Goal: Transaction & Acquisition: Purchase product/service

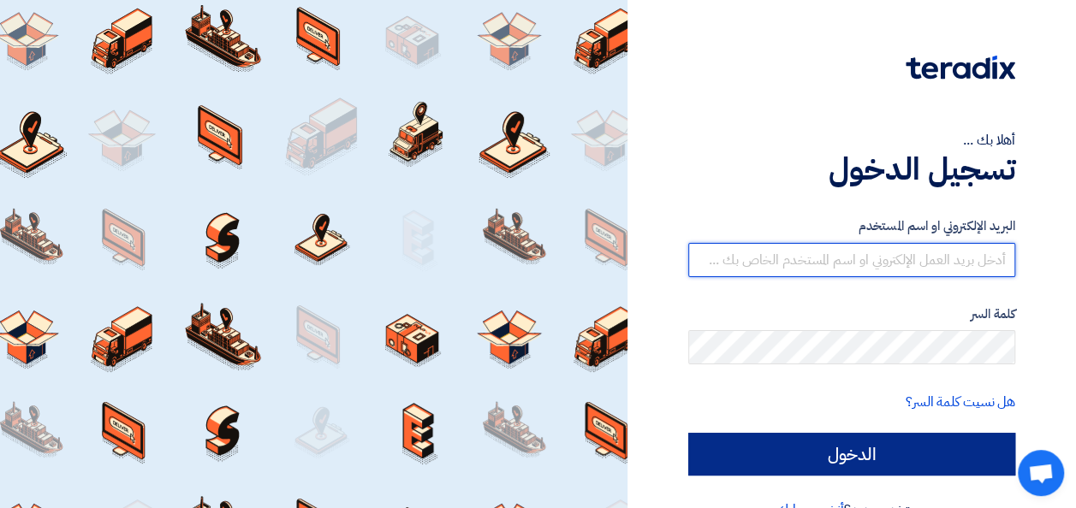
type input "[EMAIL_ADDRESS][DOMAIN_NAME]"
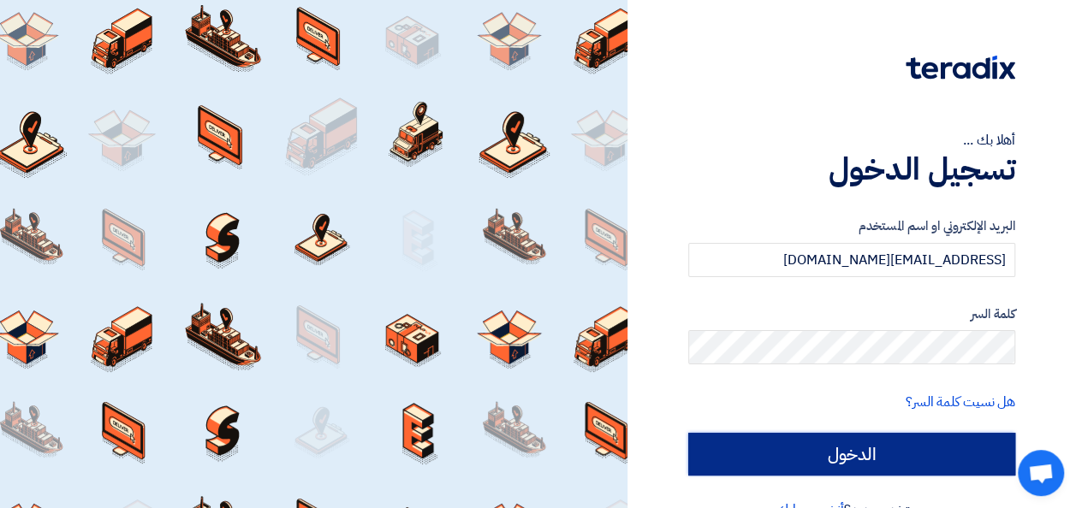
click at [893, 449] on input "الدخول" at bounding box center [851, 454] width 327 height 43
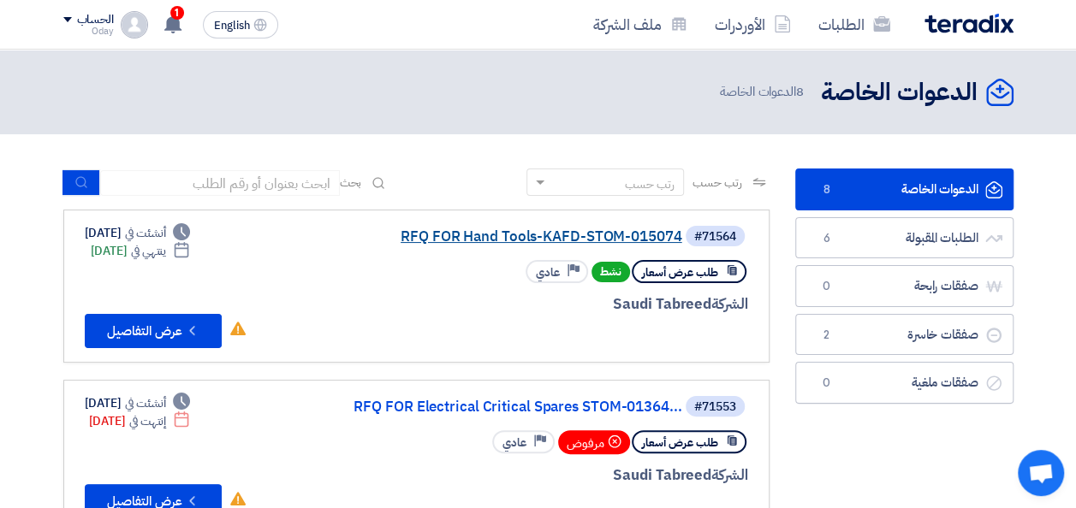
click at [647, 240] on link "RFQ FOR Hand Tools-KAFD-STOM-015074" at bounding box center [511, 236] width 342 height 15
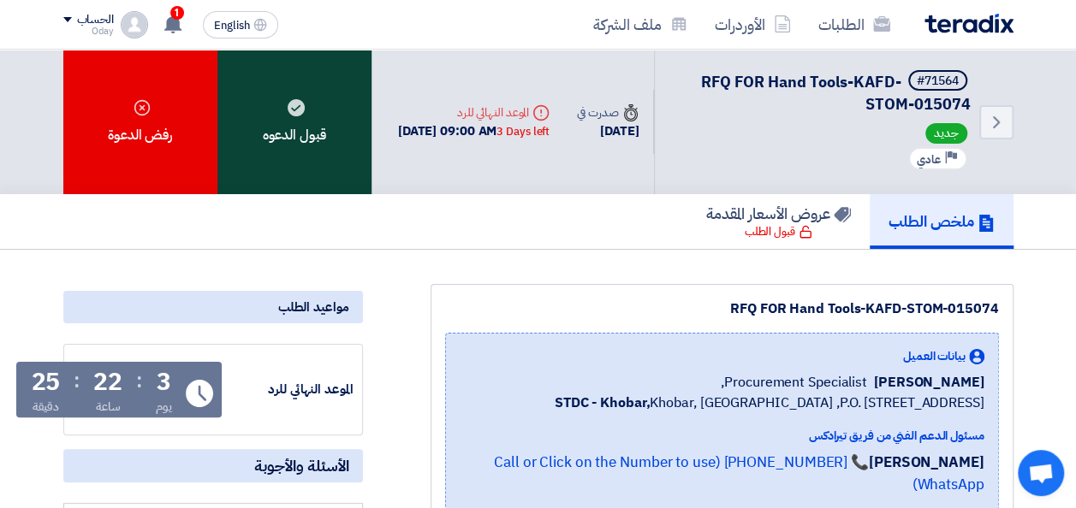
click at [306, 135] on div "قبول الدعوه" at bounding box center [294, 122] width 154 height 145
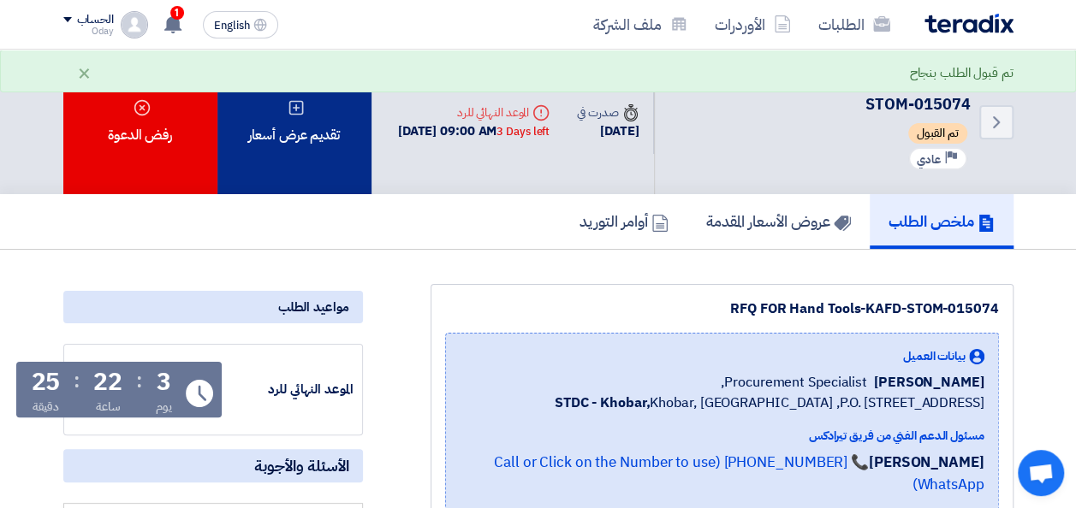
click at [305, 122] on div "تقديم عرض أسعار" at bounding box center [294, 122] width 154 height 145
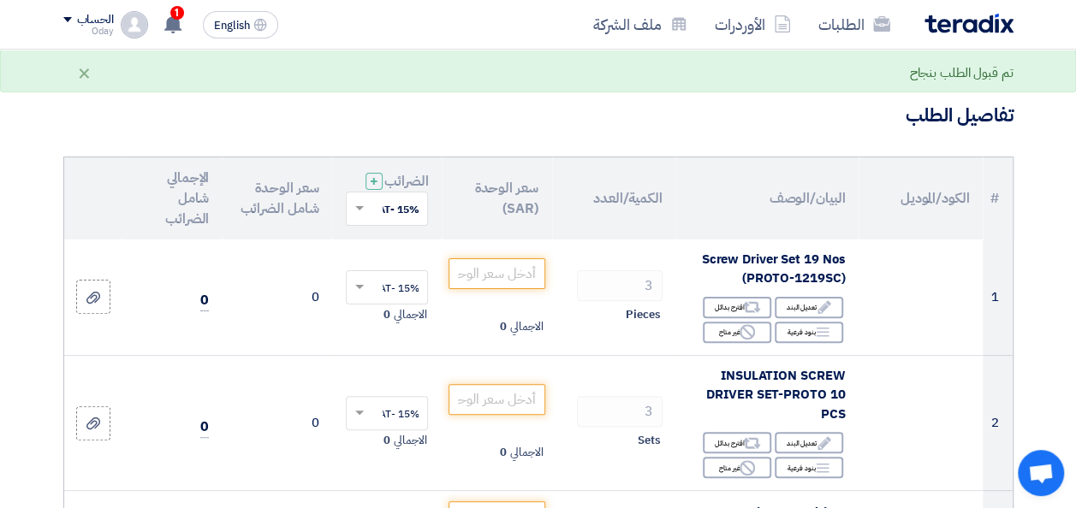
scroll to position [171, 0]
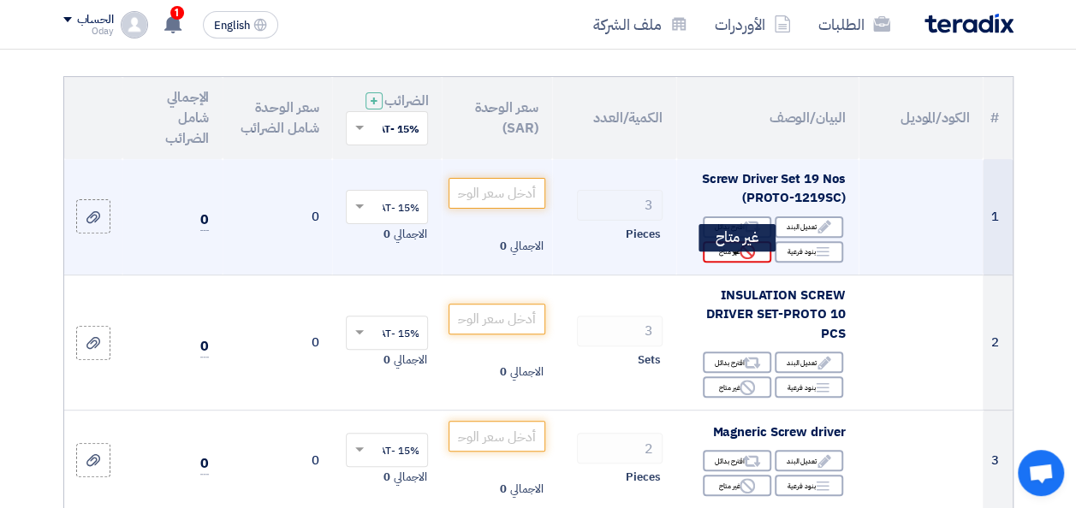
click at [728, 263] on div "Reject غير متاح" at bounding box center [737, 251] width 68 height 21
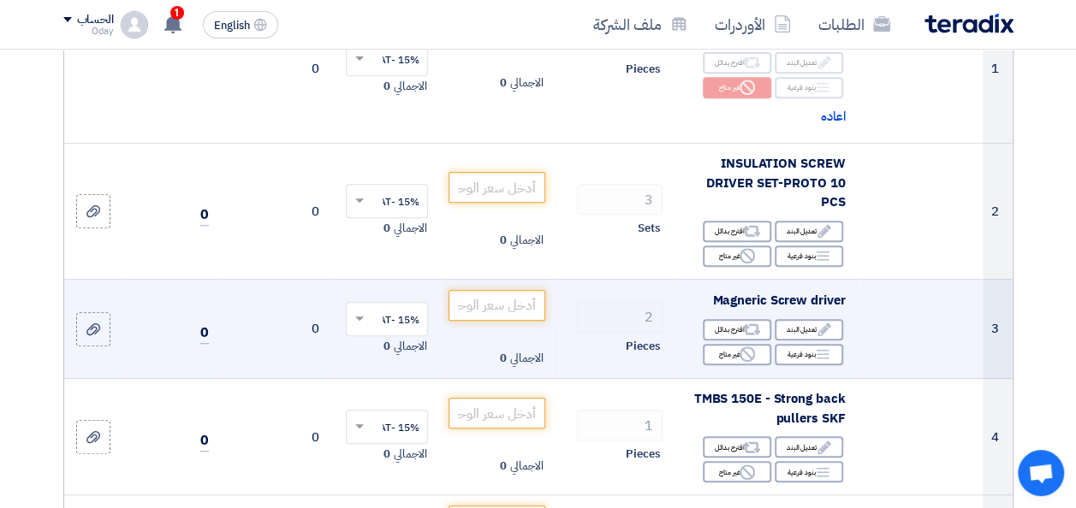
scroll to position [342, 0]
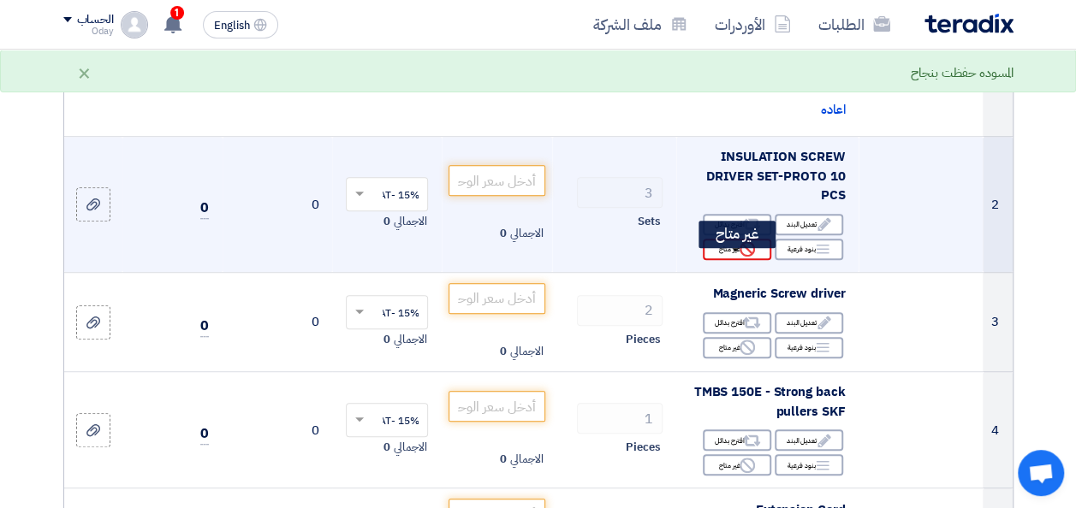
click at [728, 260] on div "Reject غير متاح" at bounding box center [737, 249] width 68 height 21
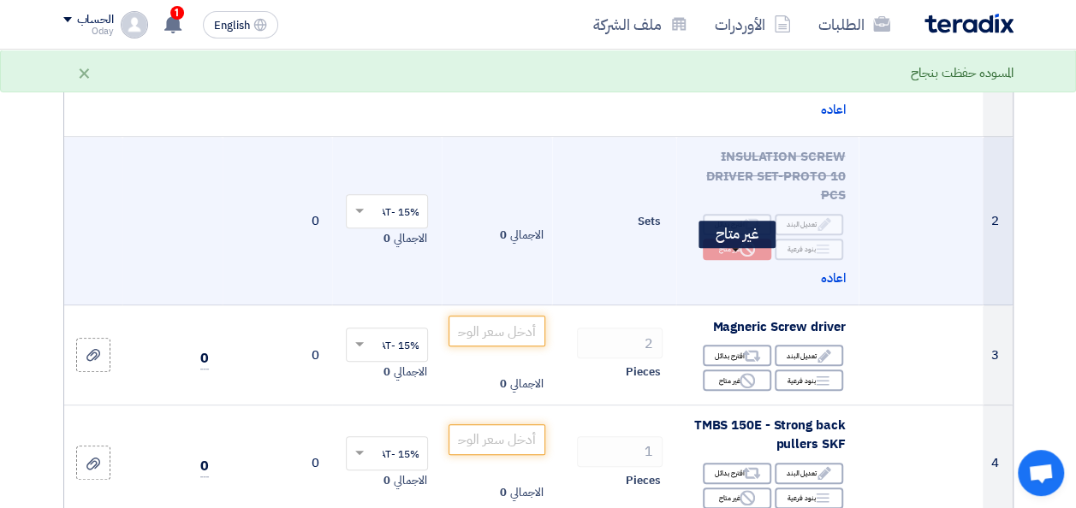
scroll to position [428, 0]
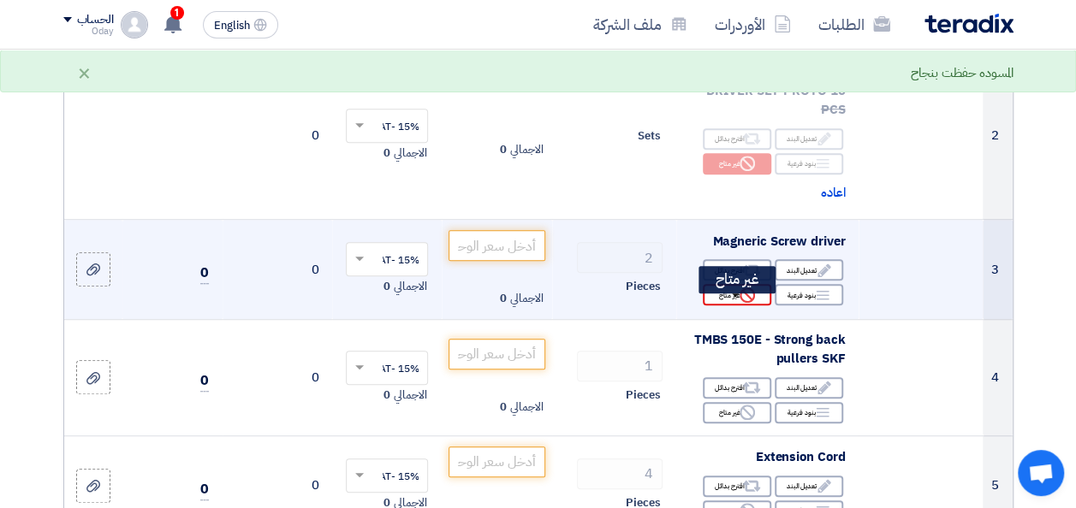
click at [732, 306] on div "Reject غير متاح" at bounding box center [737, 294] width 68 height 21
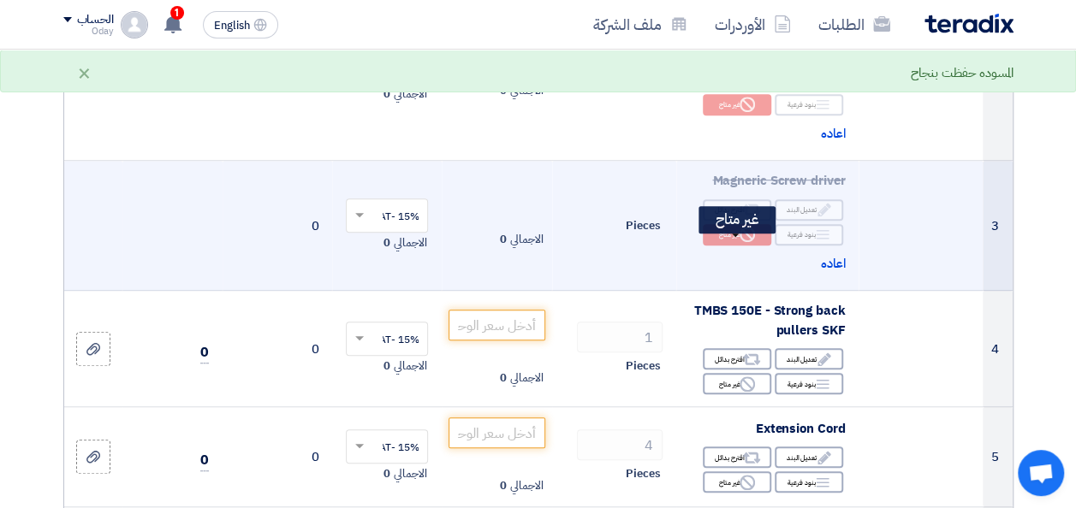
scroll to position [514, 0]
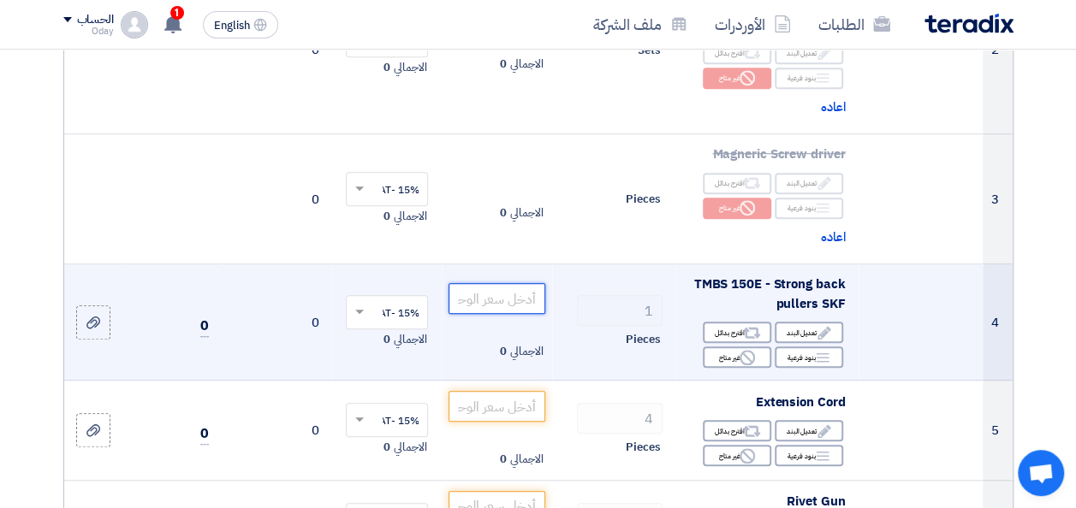
click at [499, 314] on input "number" at bounding box center [497, 298] width 96 height 31
paste input "5645"
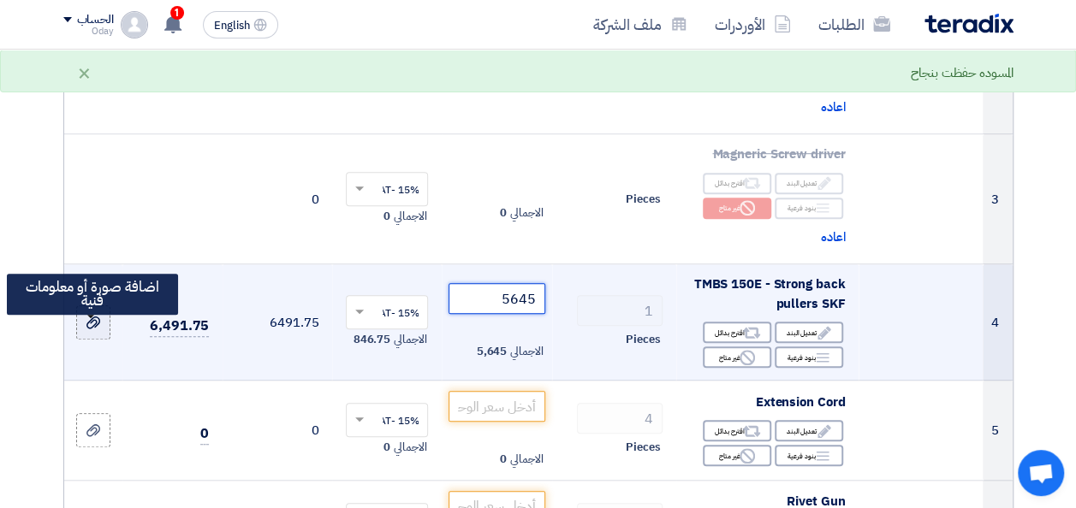
type input "5645"
click at [92, 333] on div at bounding box center [93, 323] width 17 height 20
click at [0, 0] on input "file" at bounding box center [0, 0] width 0 height 0
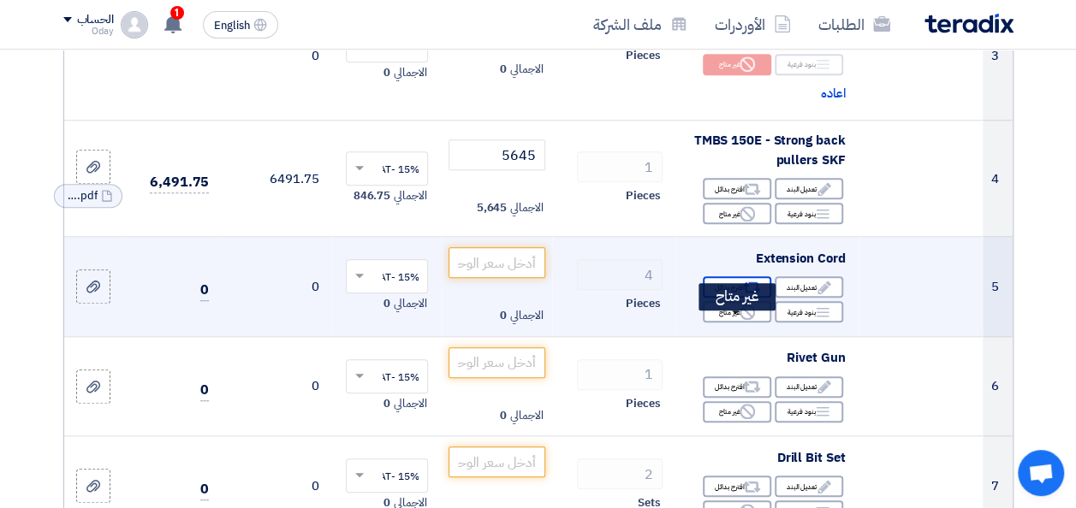
scroll to position [685, 0]
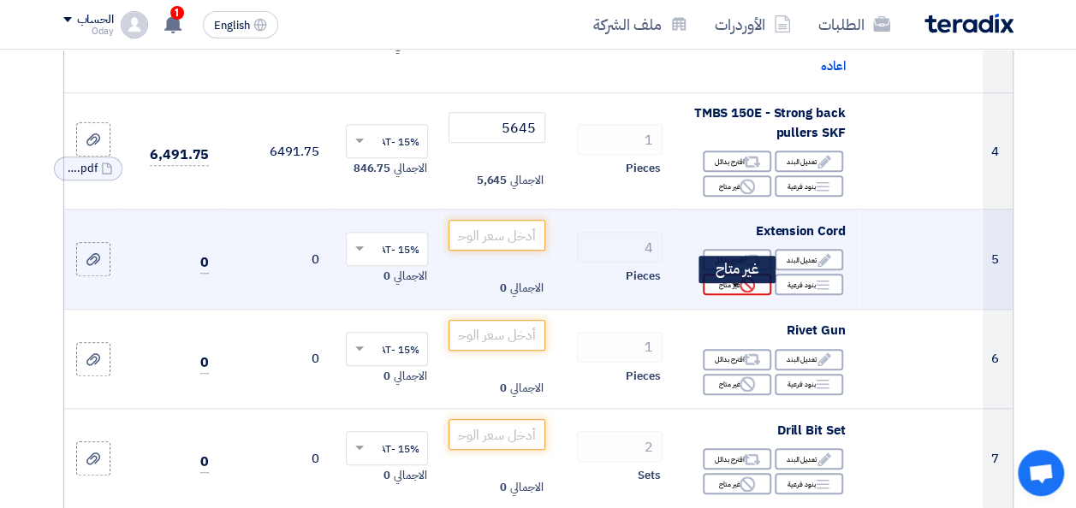
click at [733, 295] on div "Reject غير متاح" at bounding box center [737, 284] width 68 height 21
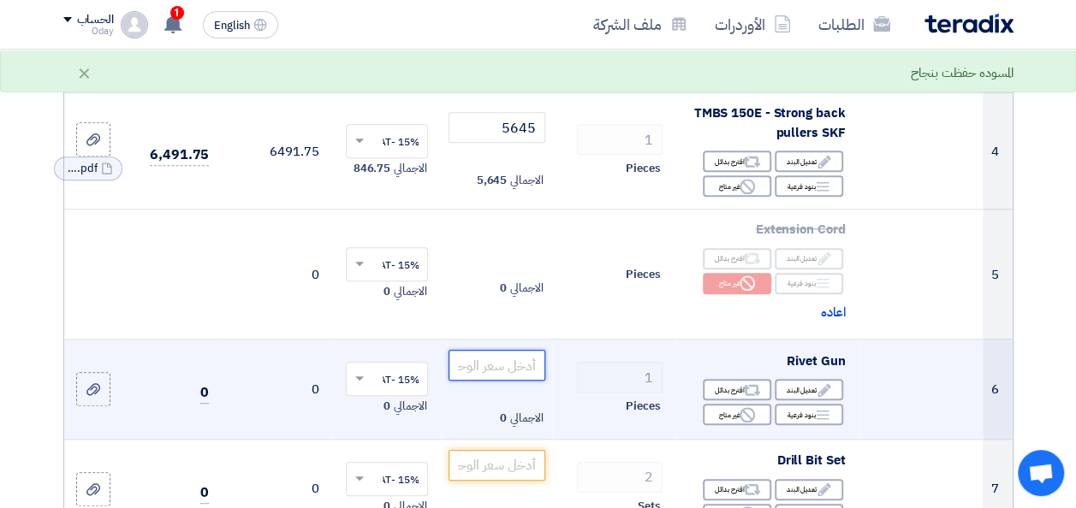
click at [519, 375] on input "number" at bounding box center [497, 365] width 96 height 31
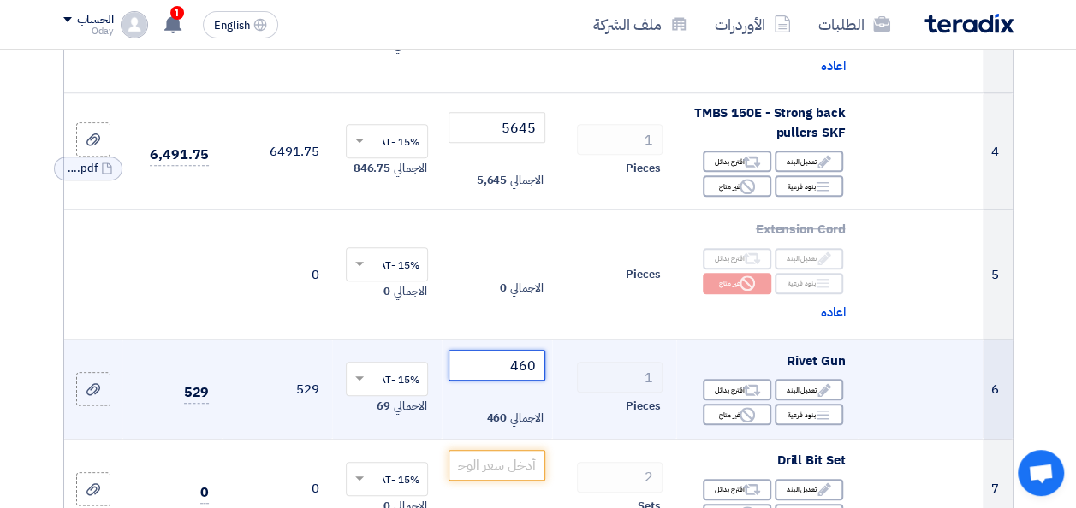
type input "460"
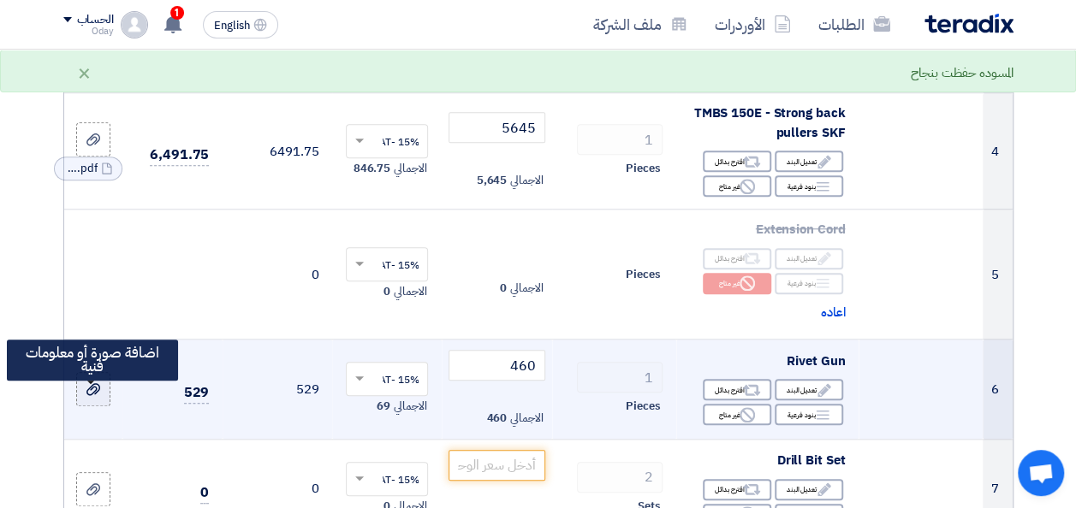
click at [94, 395] on use at bounding box center [93, 389] width 14 height 12
click at [0, 0] on input "file" at bounding box center [0, 0] width 0 height 0
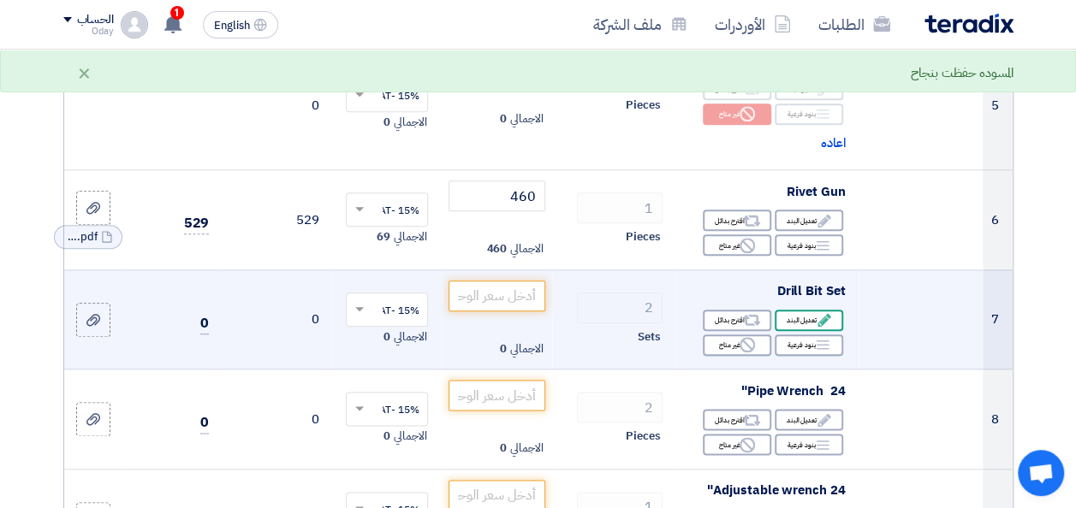
scroll to position [856, 0]
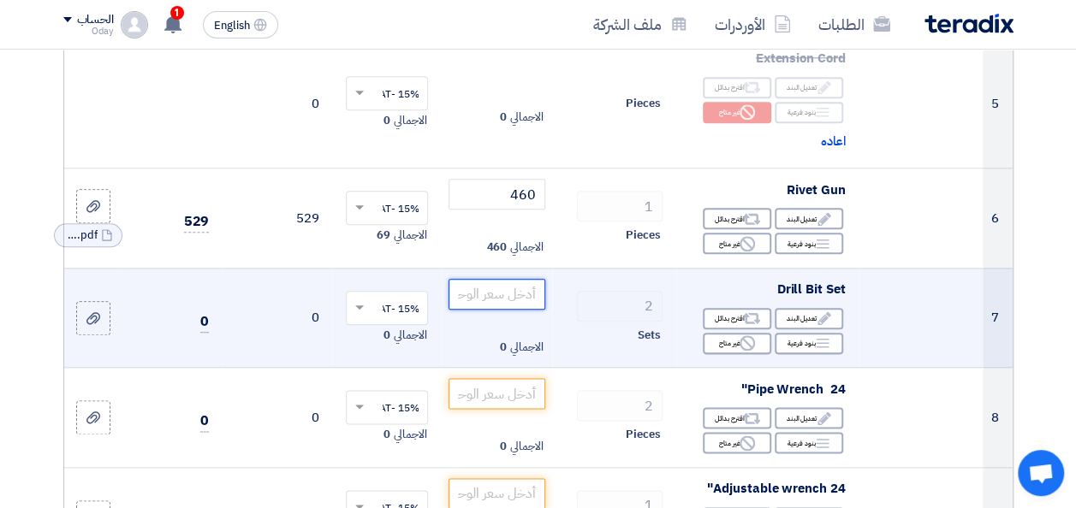
click at [522, 302] on input "number" at bounding box center [497, 294] width 96 height 31
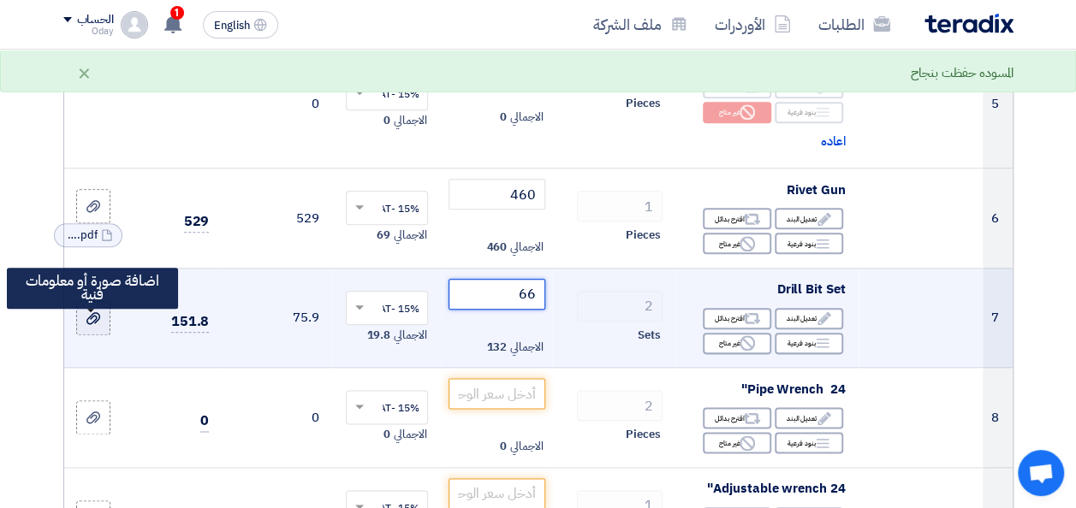
type input "66"
click at [83, 330] on label at bounding box center [93, 318] width 34 height 34
click at [0, 0] on input "file" at bounding box center [0, 0] width 0 height 0
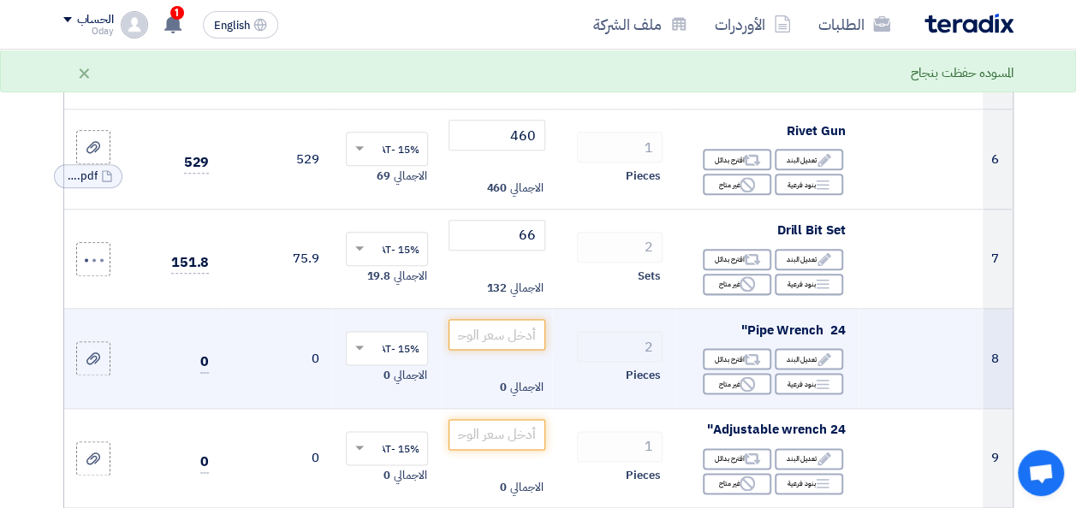
scroll to position [942, 0]
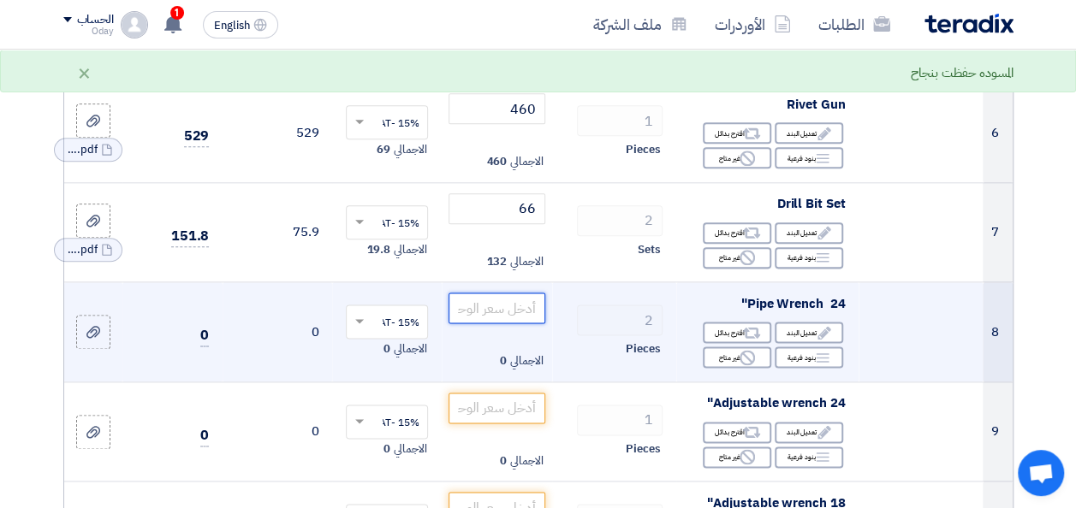
click at [507, 314] on input "number" at bounding box center [497, 308] width 96 height 31
paste input "572"
type input "572"
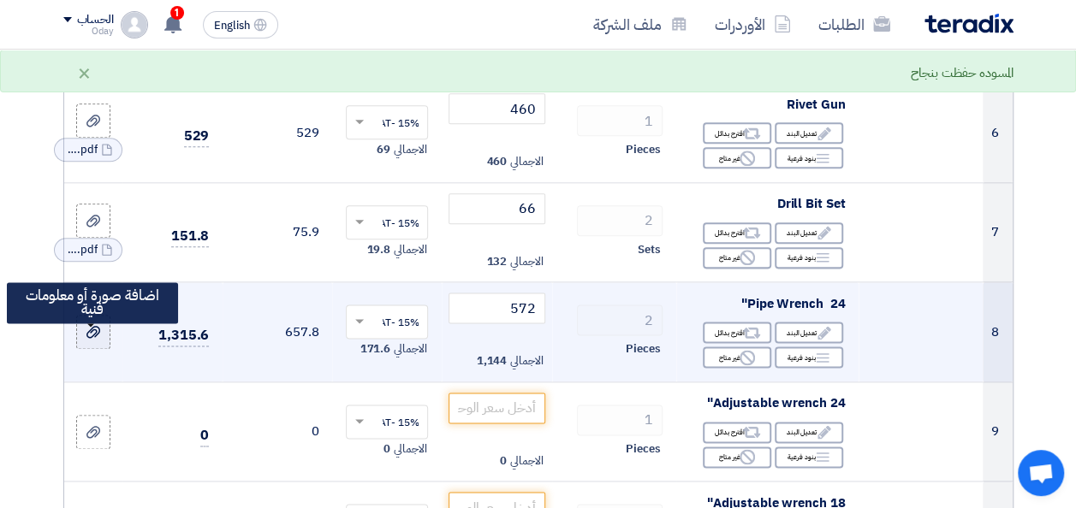
click at [102, 349] on label at bounding box center [93, 332] width 34 height 34
click at [0, 0] on input "file" at bounding box center [0, 0] width 0 height 0
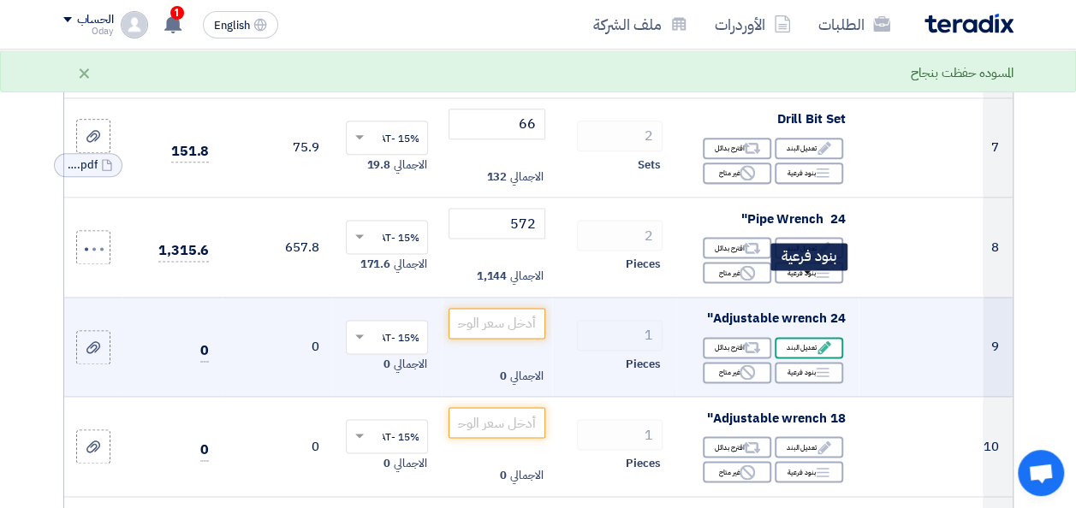
scroll to position [1027, 0]
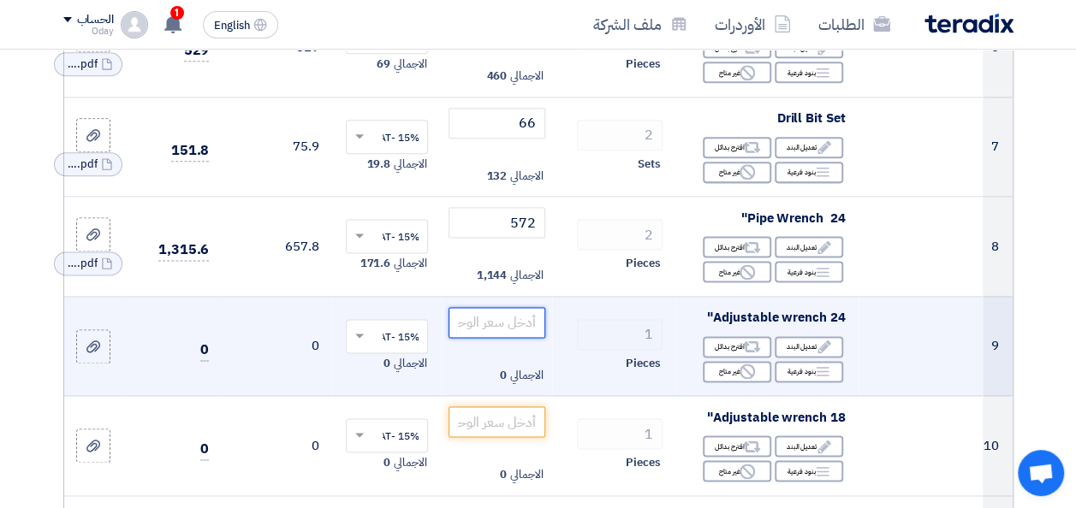
click at [510, 326] on input "number" at bounding box center [497, 322] width 96 height 31
paste input "1010"
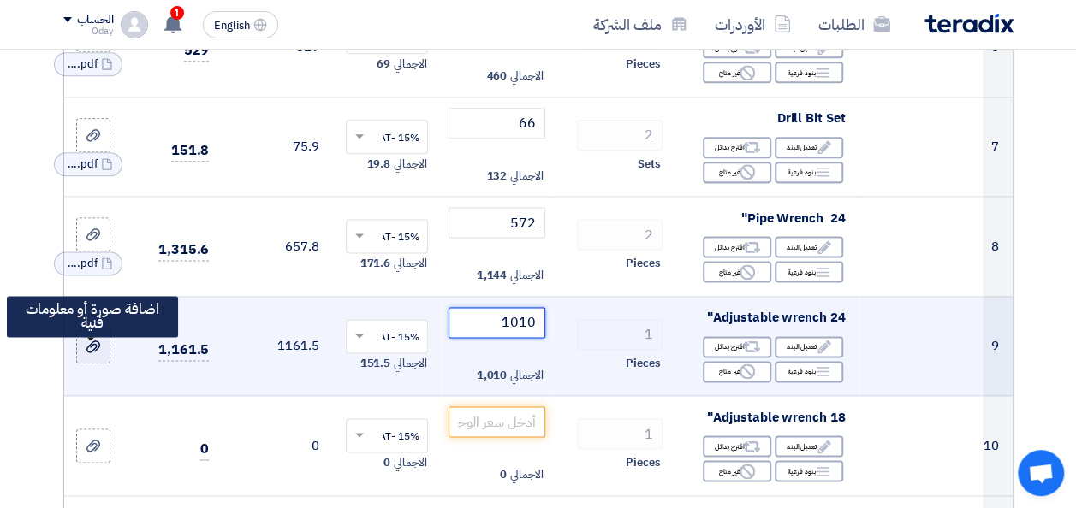
type input "1010"
click at [92, 347] on label at bounding box center [93, 347] width 34 height 34
click at [0, 0] on input "file" at bounding box center [0, 0] width 0 height 0
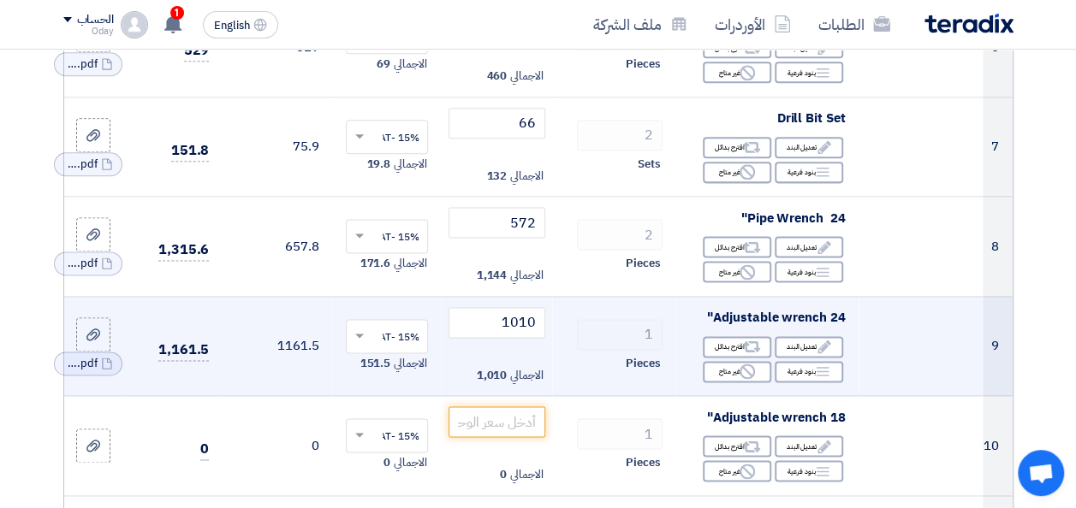
scroll to position [1113, 0]
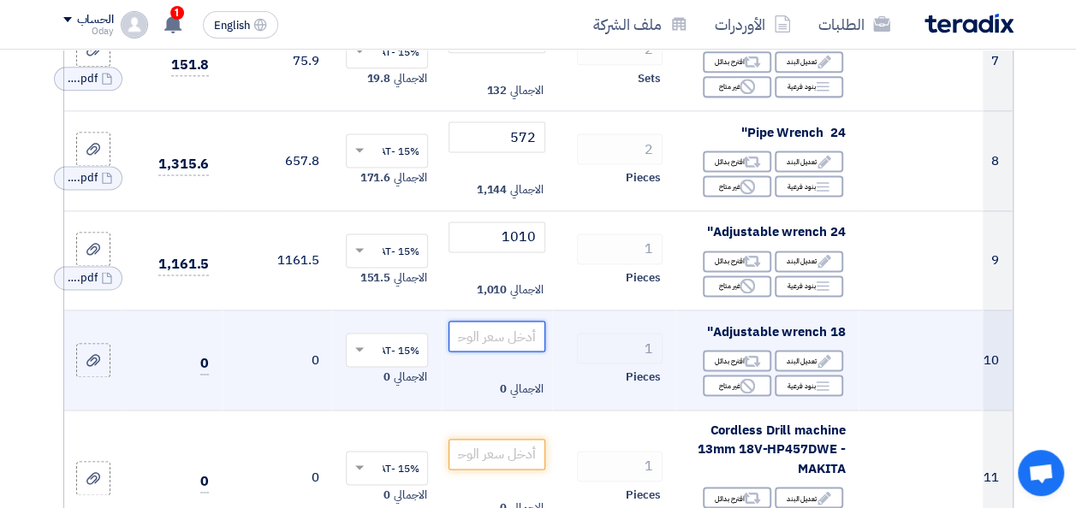
click at [503, 344] on input "number" at bounding box center [497, 336] width 96 height 31
paste input "710"
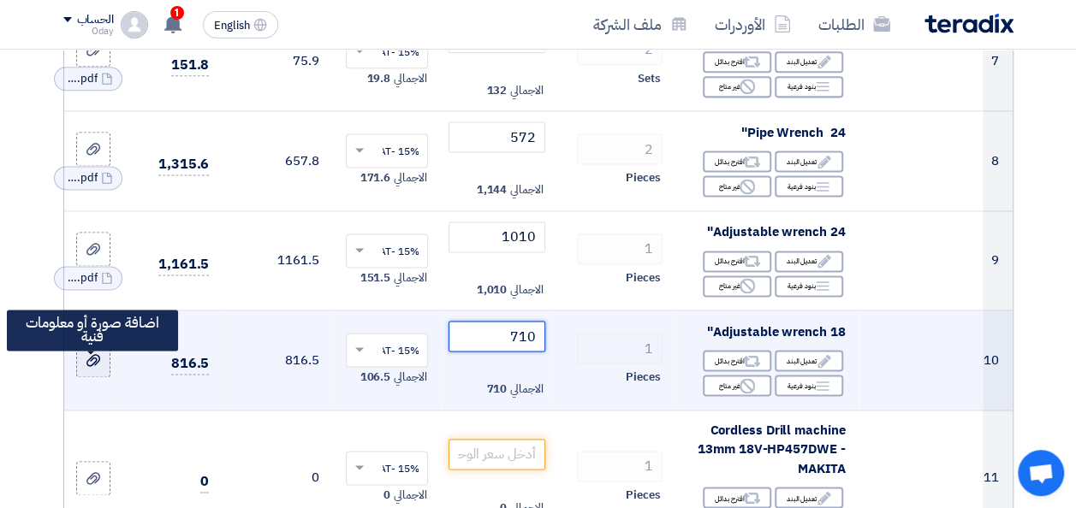
type input "710"
click at [92, 367] on icon at bounding box center [93, 360] width 14 height 14
click at [0, 0] on input "file" at bounding box center [0, 0] width 0 height 0
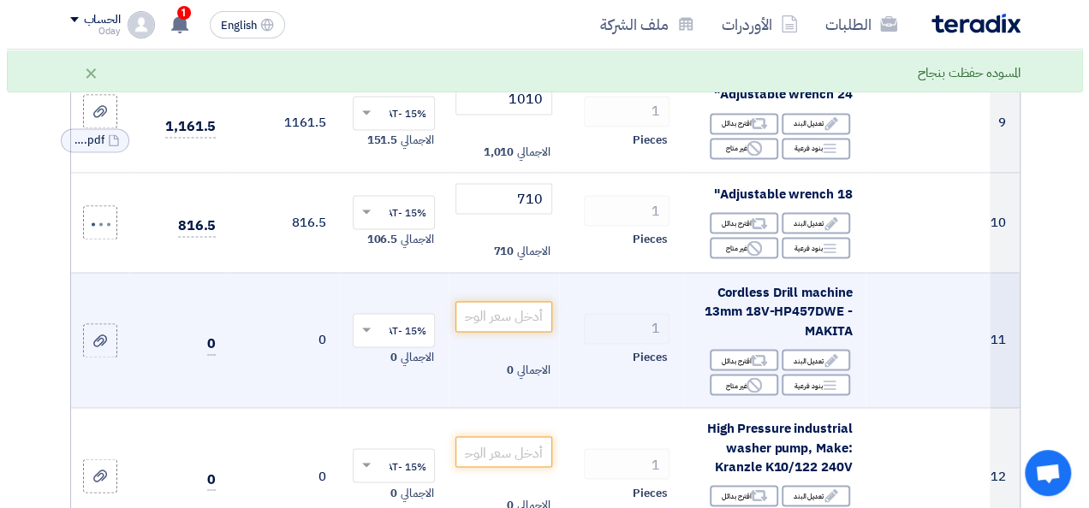
scroll to position [1284, 0]
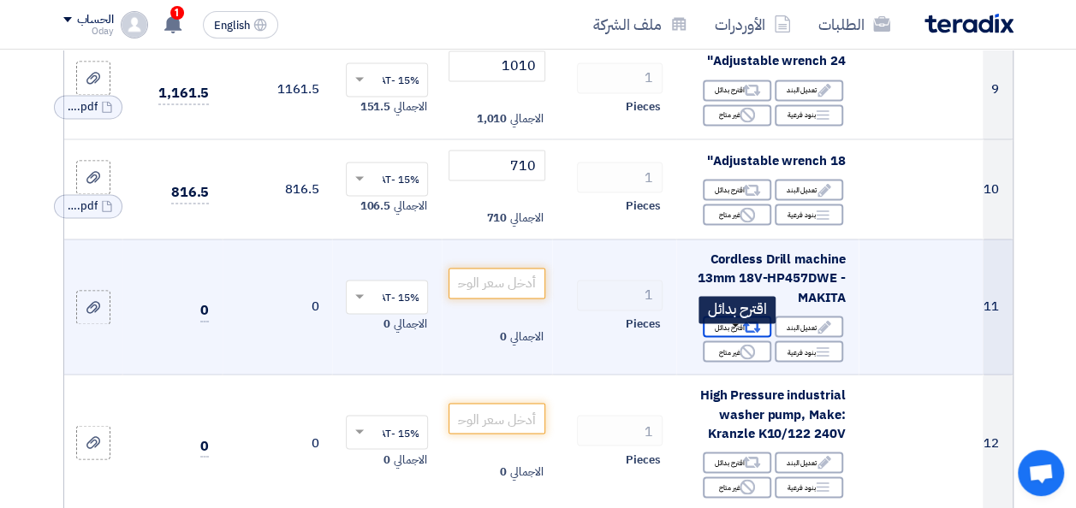
click at [740, 333] on div "Alternative اقترح بدائل" at bounding box center [737, 326] width 68 height 21
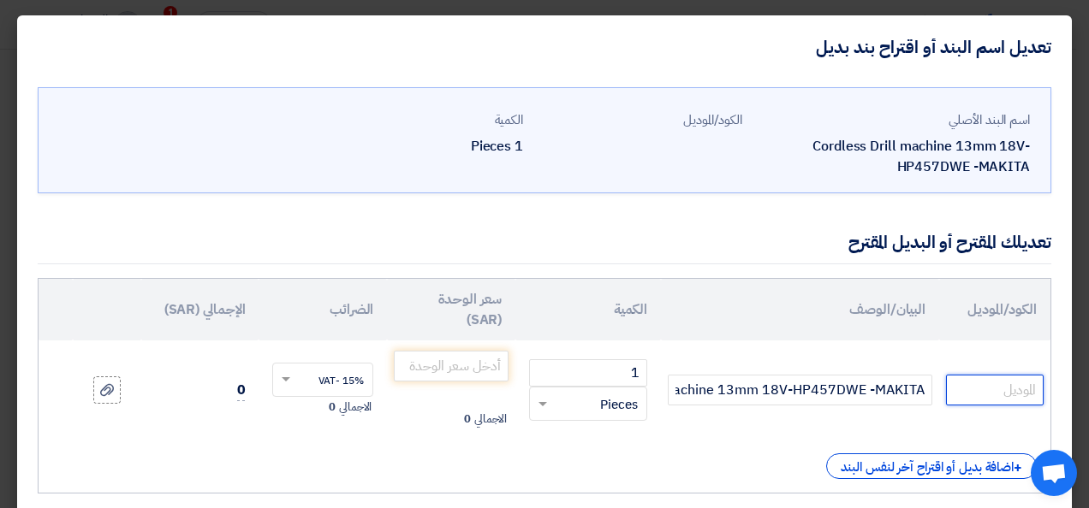
click at [971, 389] on input "text" at bounding box center [995, 390] width 98 height 31
paste input "DCD791D2-GB"
type input "DCD791D2-GB"
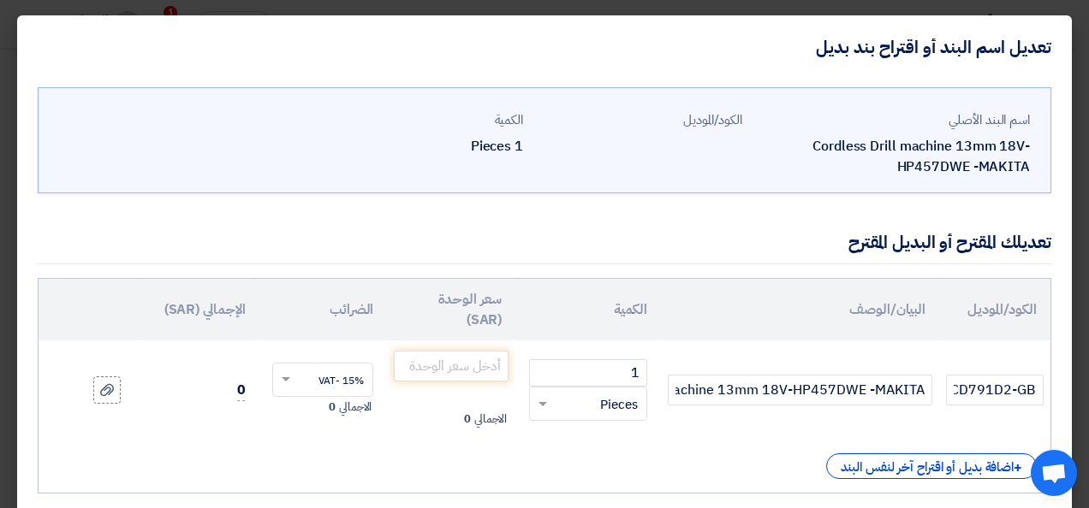
click at [741, 371] on td "Cordless Drill machine 13mm 18V-HP457DWE -MAKITA" at bounding box center [800, 390] width 278 height 99
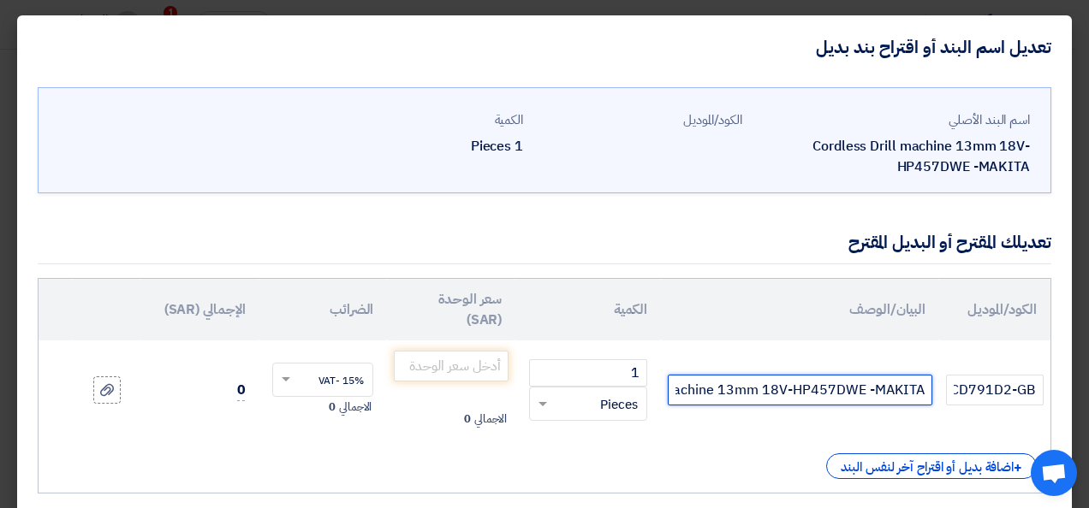
click at [734, 387] on input "Cordless Drill machine 13mm 18V-HP457DWE -MAKITA" at bounding box center [800, 390] width 264 height 31
paste input "18V G2 DRILL DRIVER"
click at [782, 388] on input "18V G2 DRILL DRIVER" at bounding box center [800, 390] width 264 height 31
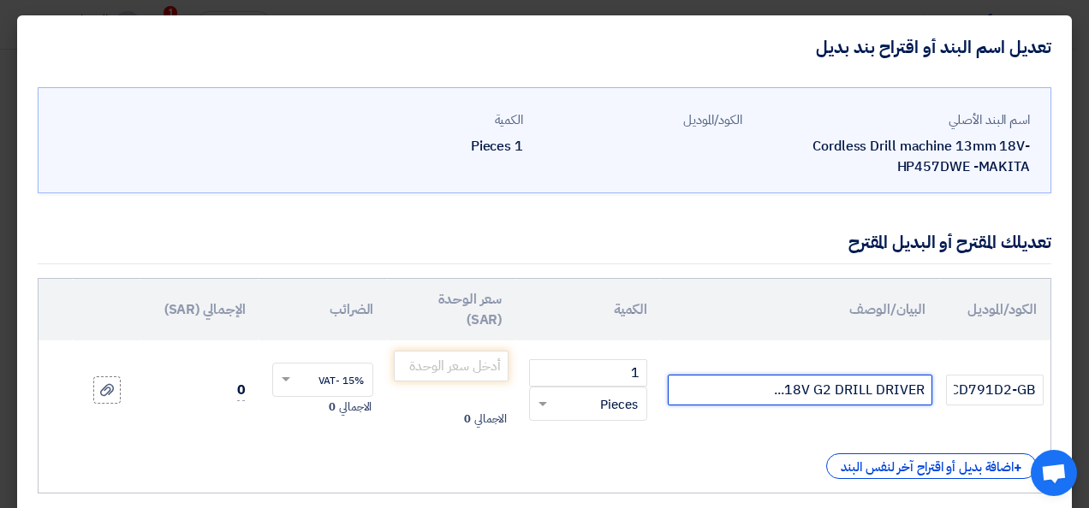
paste input "Manufacturer: DeWALT Part Number: DCD791D2-GB"
type input "18V G2 DRILL DRIVER...Manufacturer: DeWALT Part Number: DCD791D2-GB"
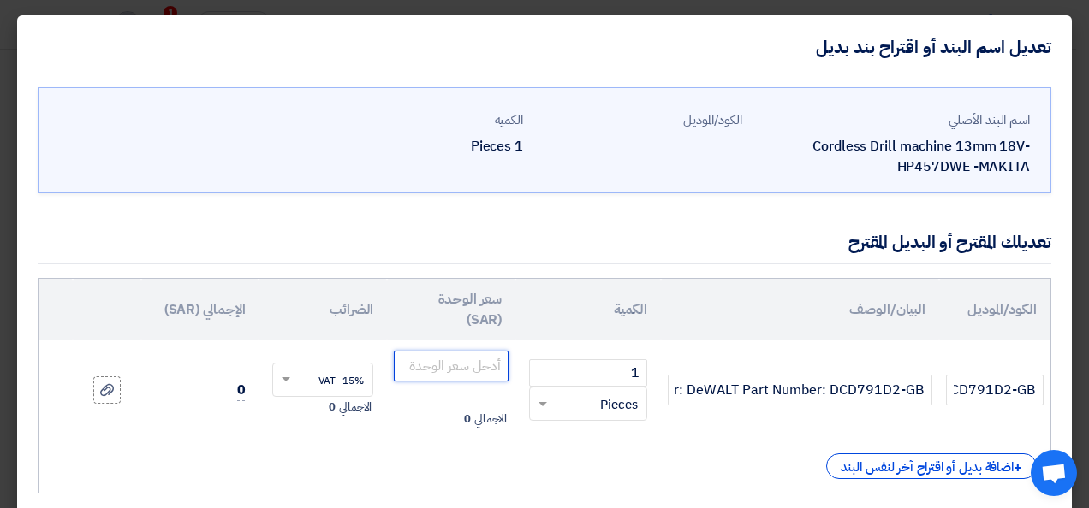
click at [460, 365] on input "number" at bounding box center [451, 366] width 115 height 31
paste input "1990"
type input "1990"
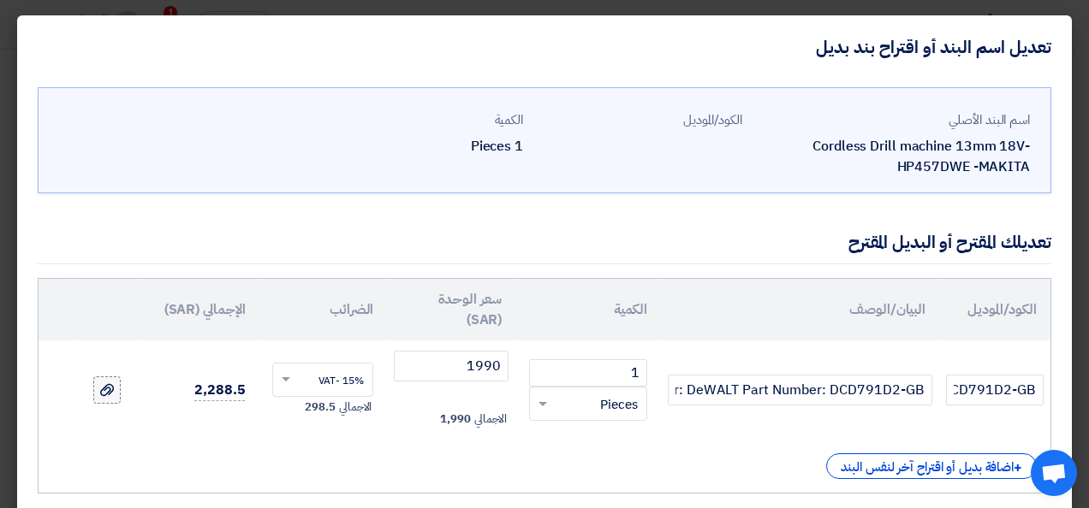
click at [114, 389] on icon at bounding box center [107, 390] width 14 height 14
click at [0, 0] on input "file" at bounding box center [0, 0] width 0 height 0
click at [119, 377] on label at bounding box center [106, 390] width 27 height 27
click at [0, 0] on input "file" at bounding box center [0, 0] width 0 height 0
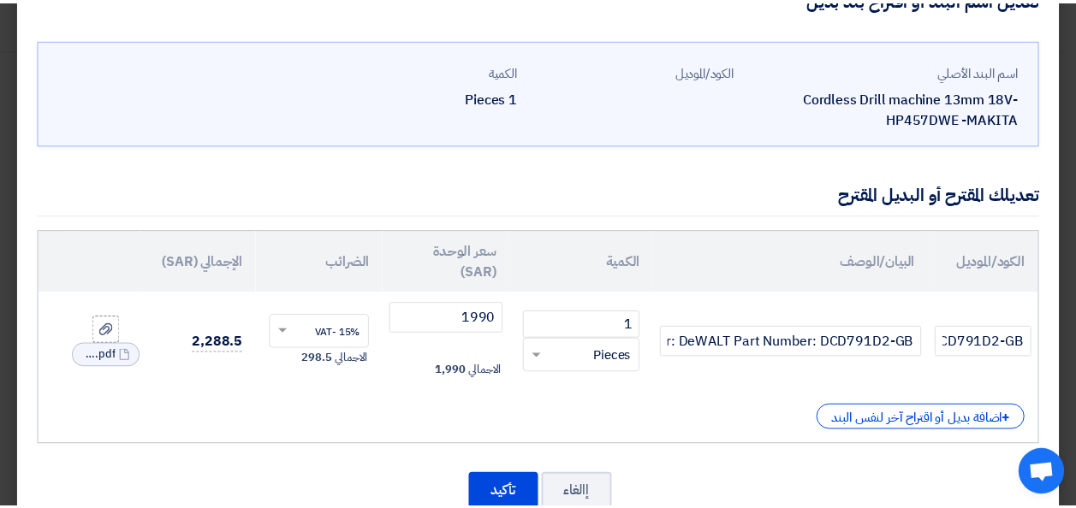
scroll to position [94, 0]
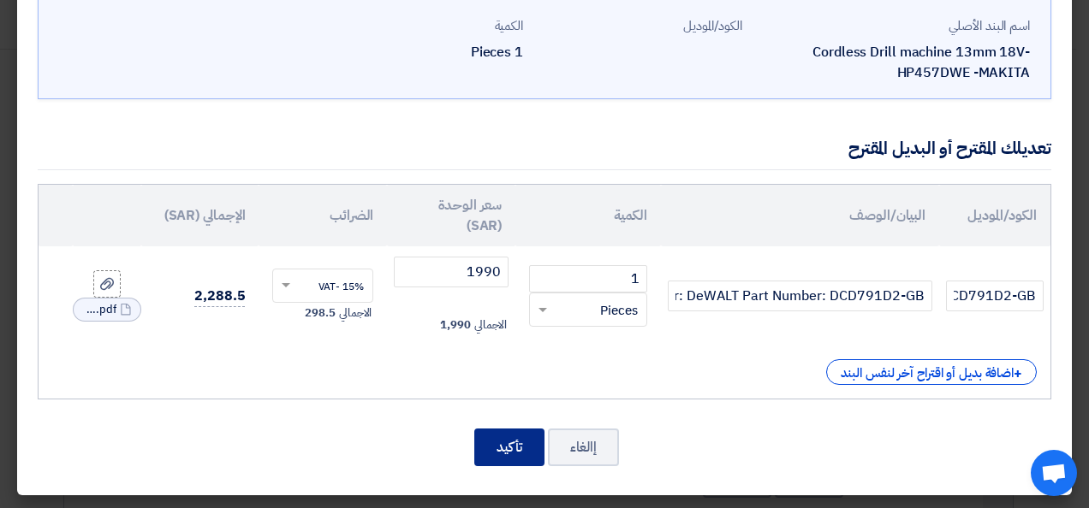
click at [538, 440] on button "تأكيد" at bounding box center [509, 448] width 70 height 38
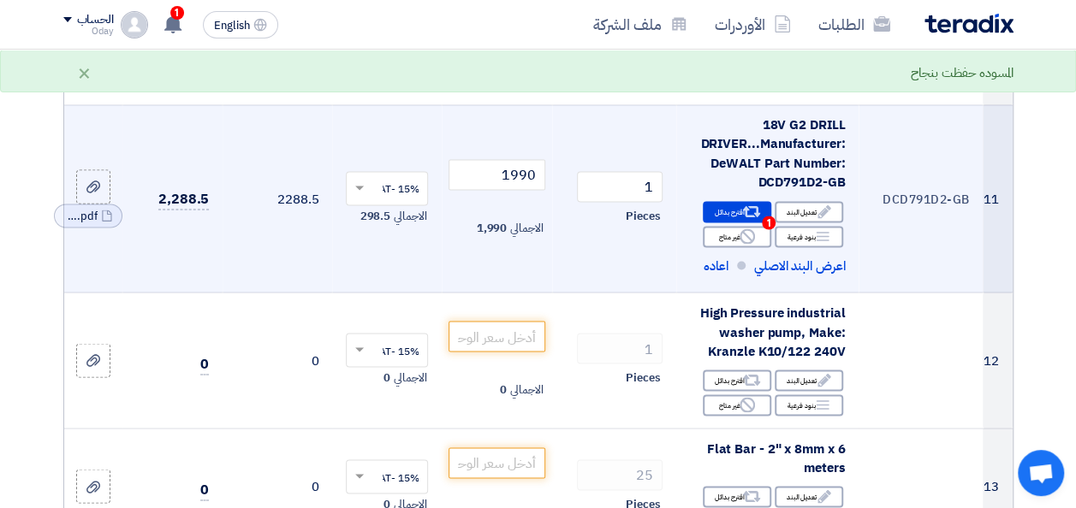
scroll to position [1455, 0]
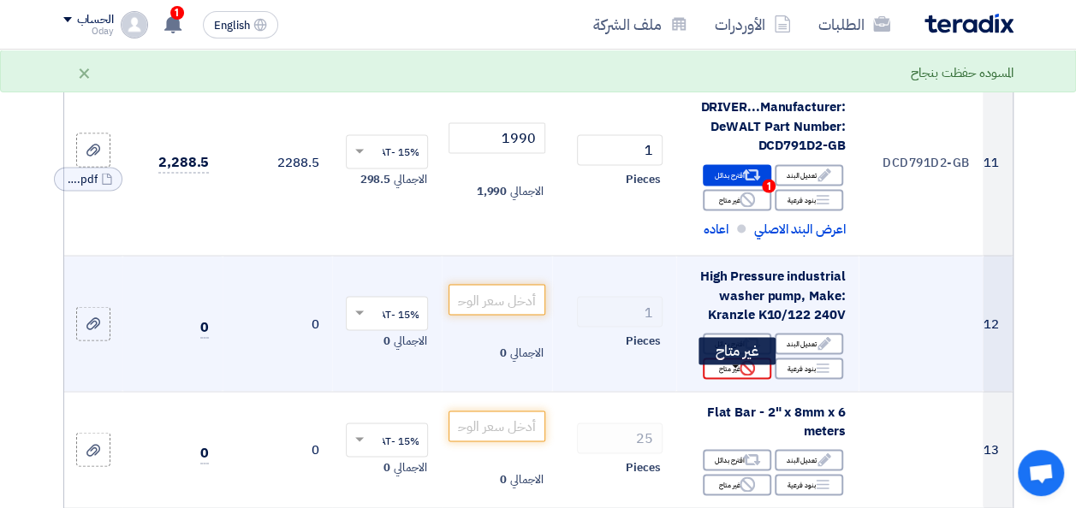
click at [731, 379] on div "Reject غير متاح" at bounding box center [737, 368] width 68 height 21
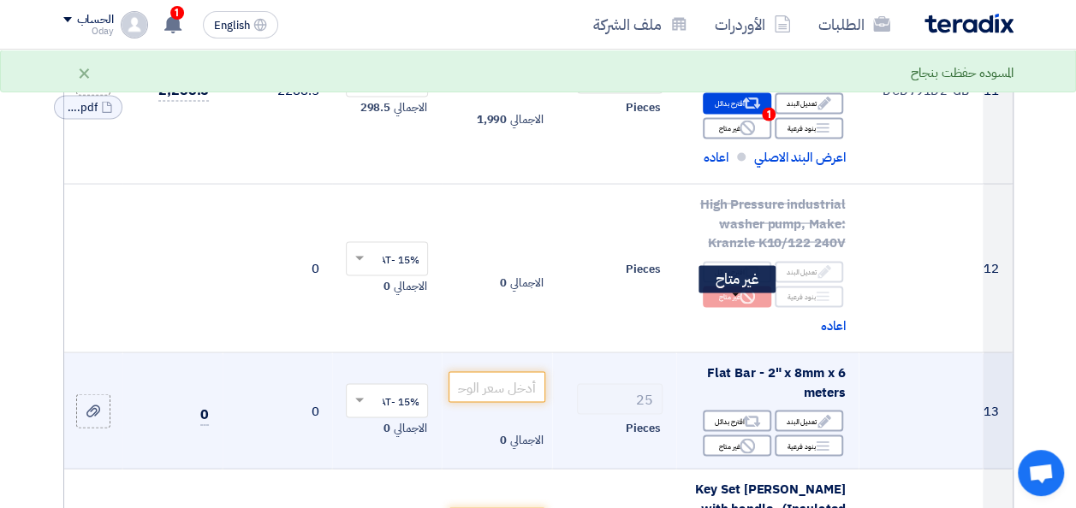
scroll to position [1626, 0]
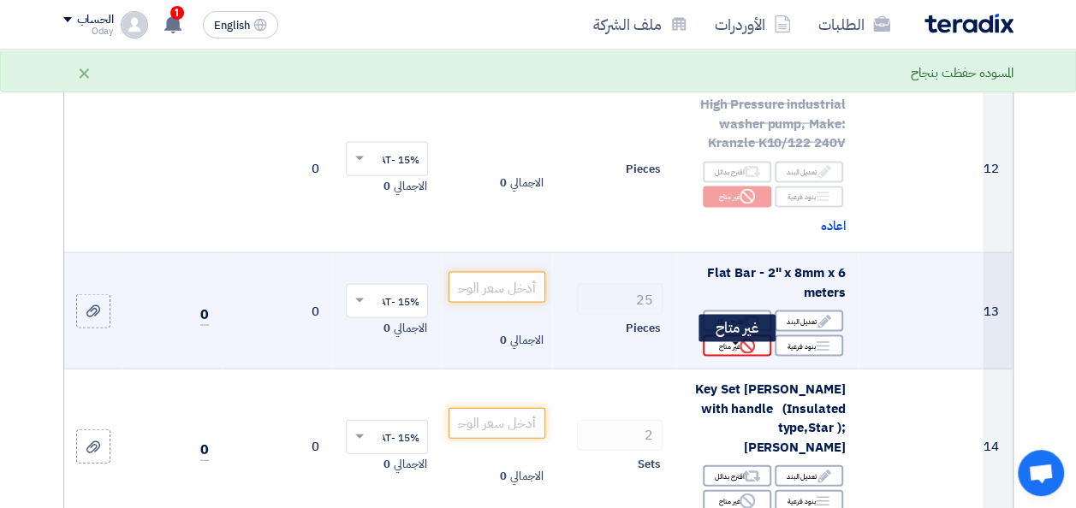
click at [737, 353] on div "Reject غير متاح" at bounding box center [737, 346] width 68 height 21
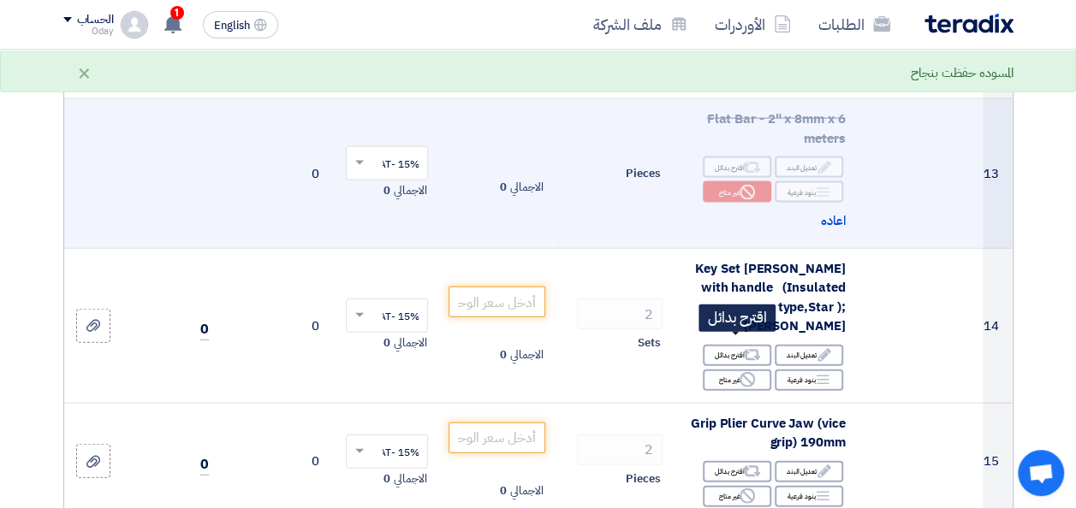
scroll to position [1797, 0]
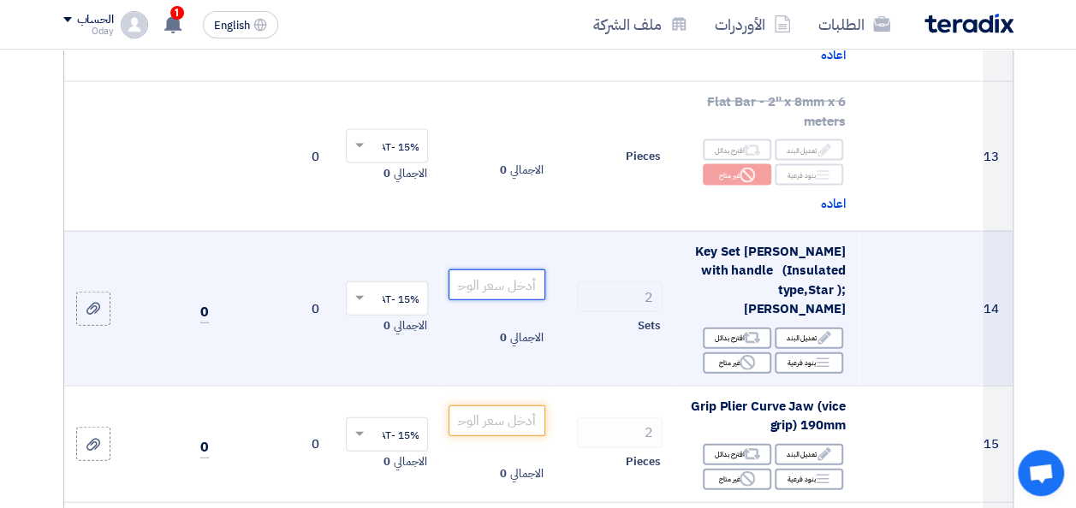
click at [501, 288] on input "number" at bounding box center [497, 285] width 96 height 31
paste input "240"
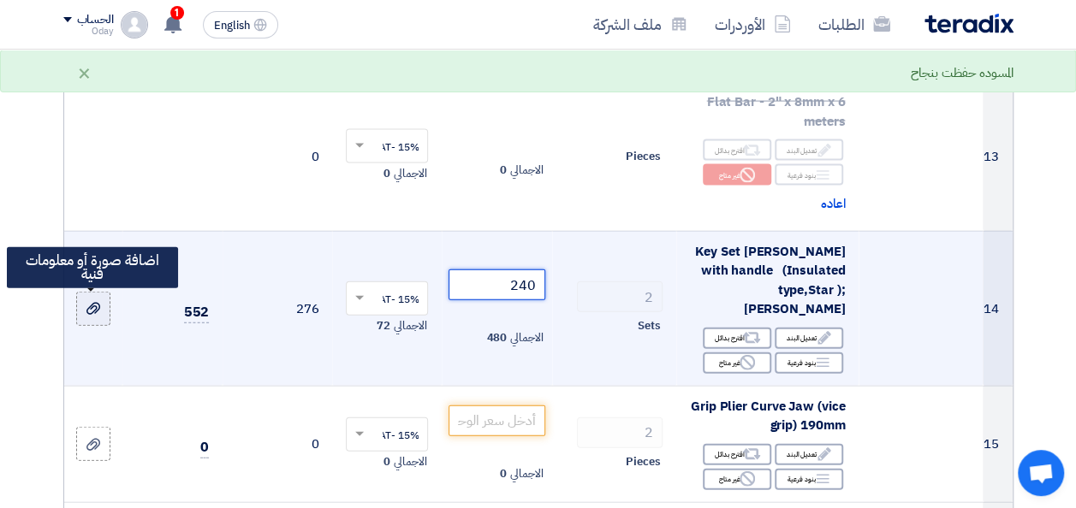
type input "240"
click at [89, 316] on div at bounding box center [93, 310] width 17 height 20
click at [0, 0] on input "file" at bounding box center [0, 0] width 0 height 0
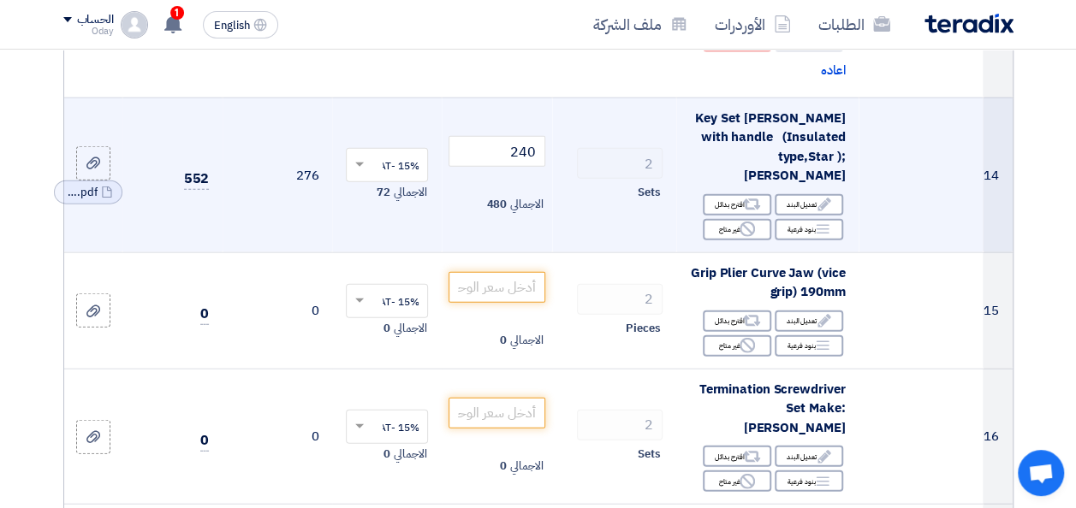
scroll to position [1969, 0]
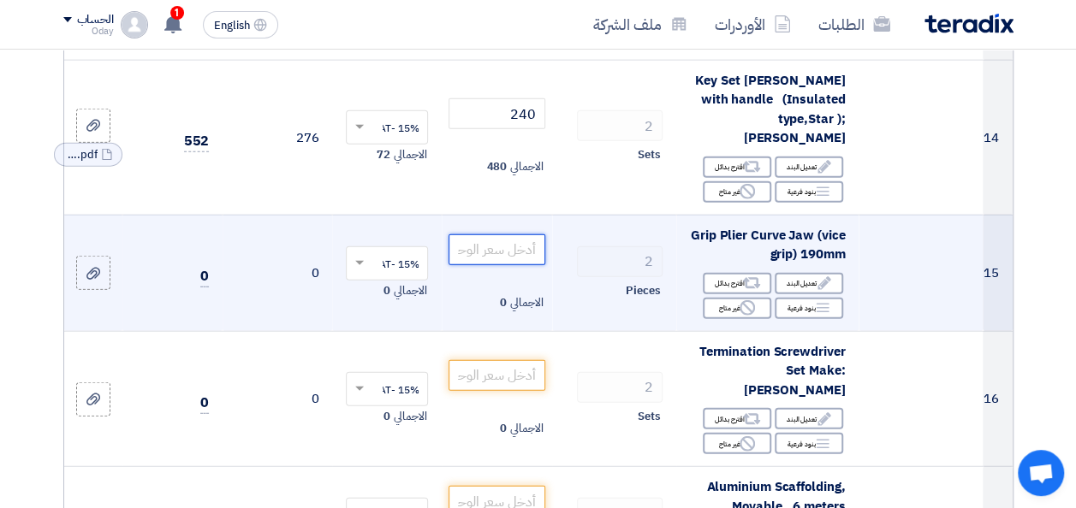
click at [499, 238] on input "number" at bounding box center [497, 250] width 96 height 31
paste input "185"
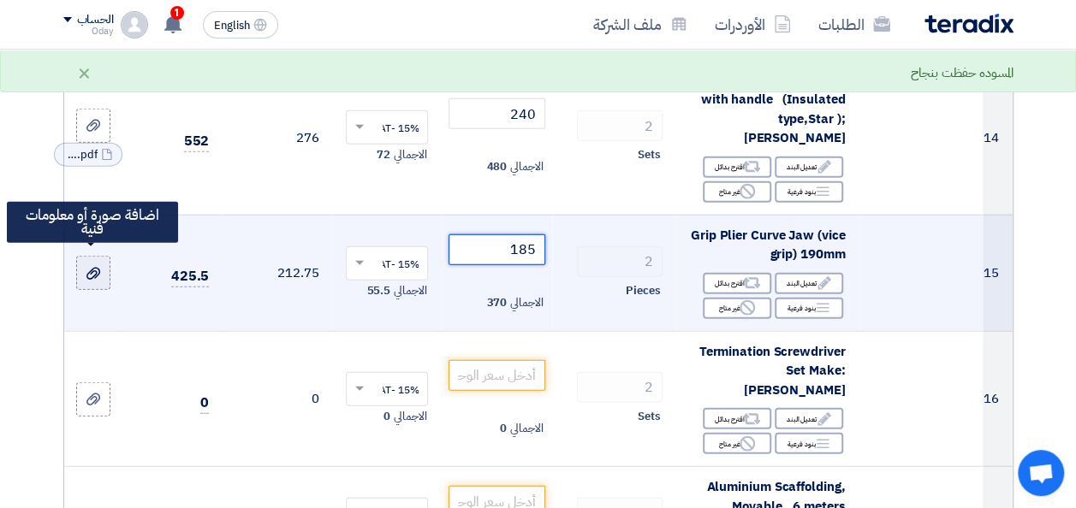
type input "185"
click at [102, 264] on label at bounding box center [93, 273] width 34 height 34
click at [0, 0] on input "file" at bounding box center [0, 0] width 0 height 0
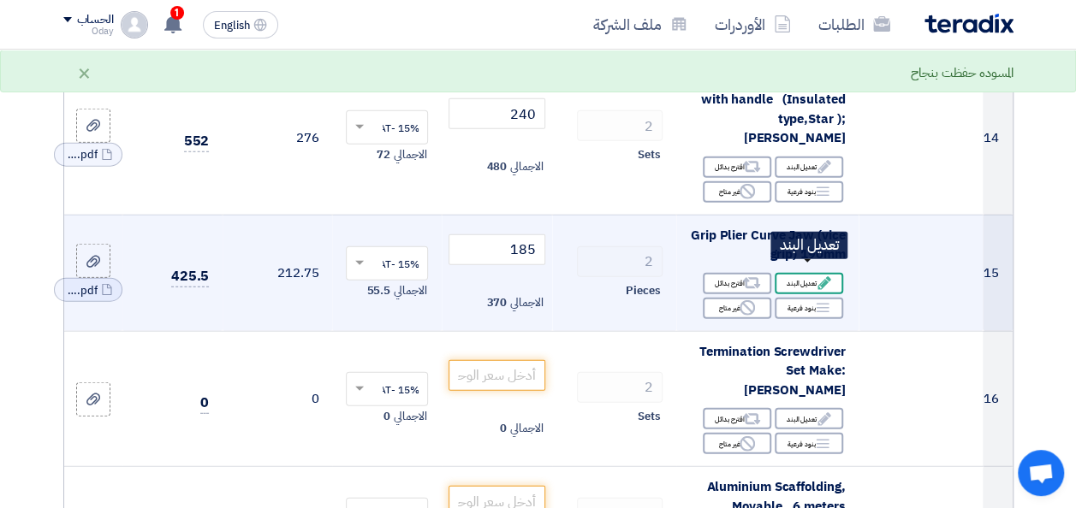
scroll to position [2054, 0]
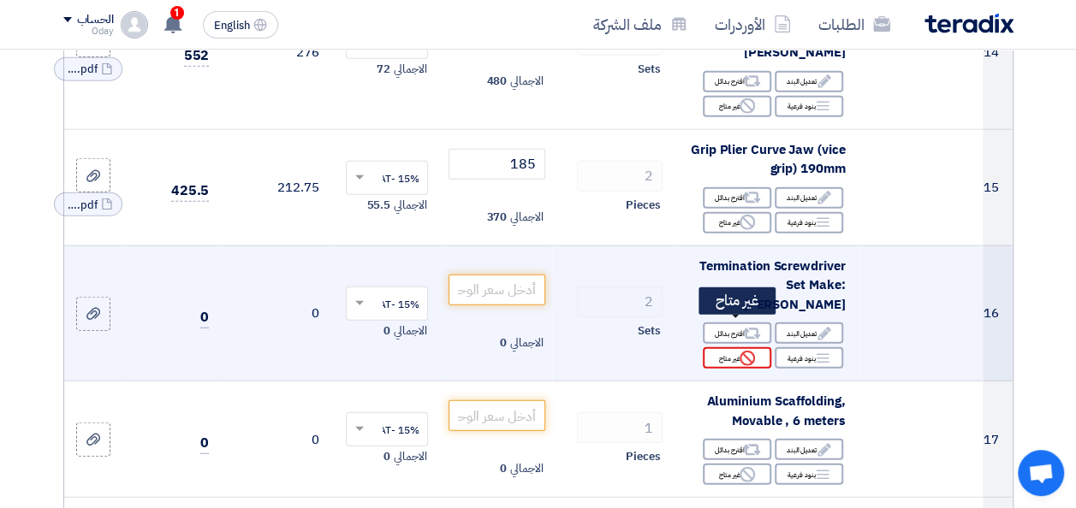
click at [747, 351] on icon "Reject" at bounding box center [747, 358] width 15 height 15
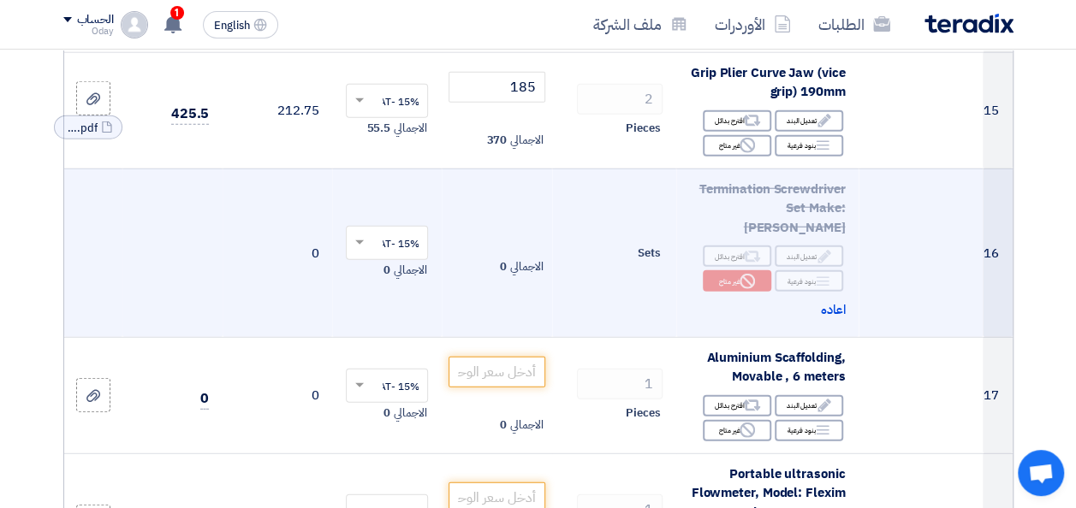
scroll to position [2225, 0]
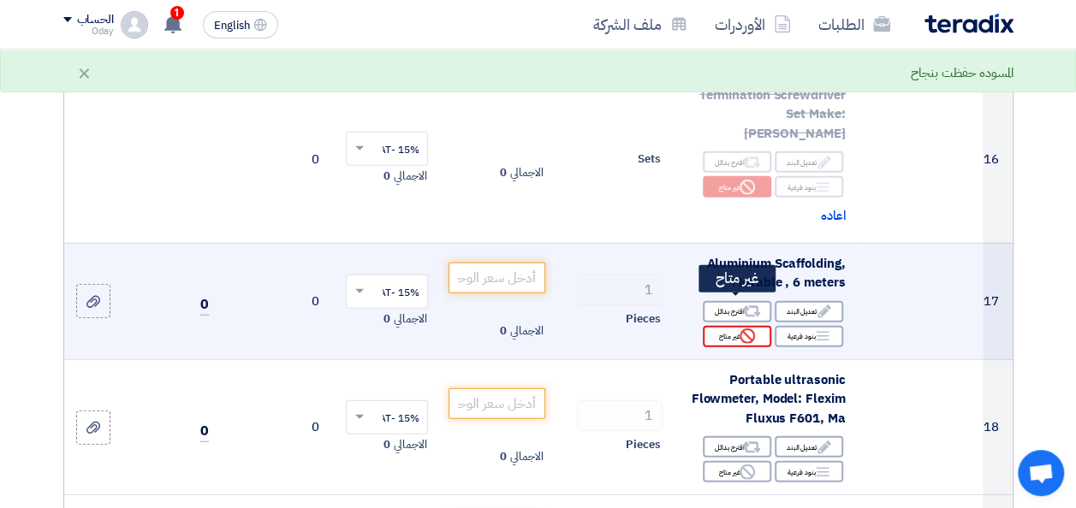
click at [736, 326] on div "Reject غير متاح" at bounding box center [737, 336] width 68 height 21
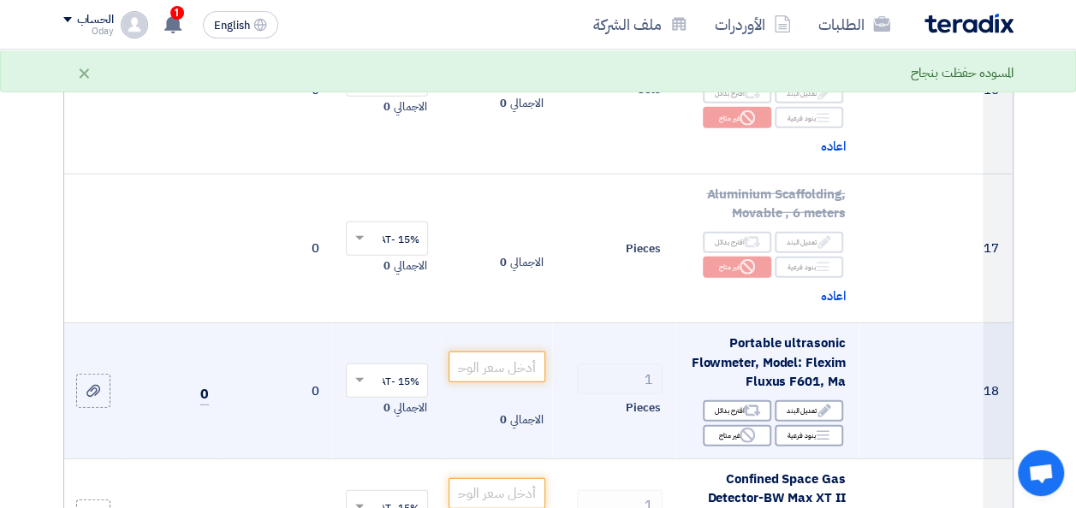
scroll to position [2311, 0]
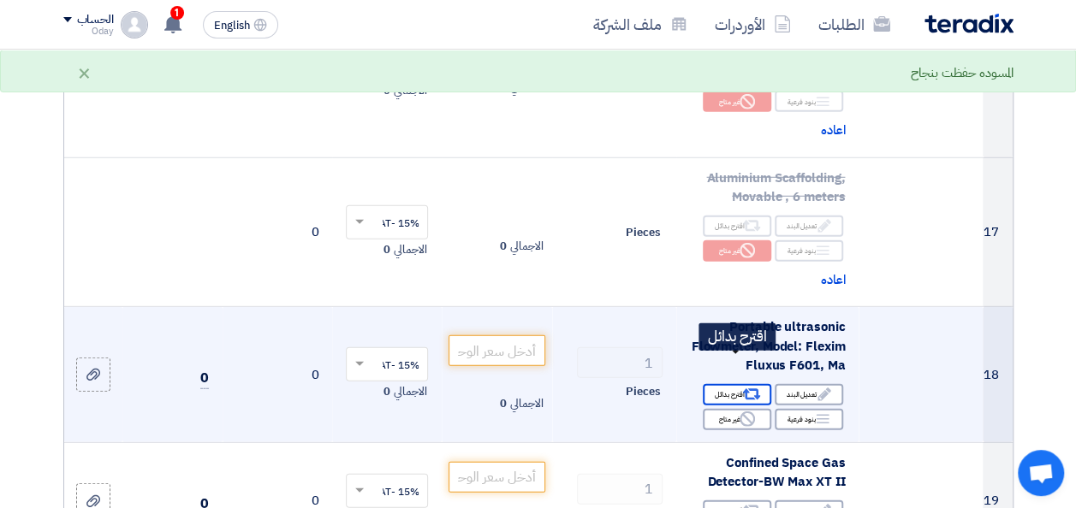
click at [736, 384] on div "Alternative اقترح بدائل" at bounding box center [737, 394] width 68 height 21
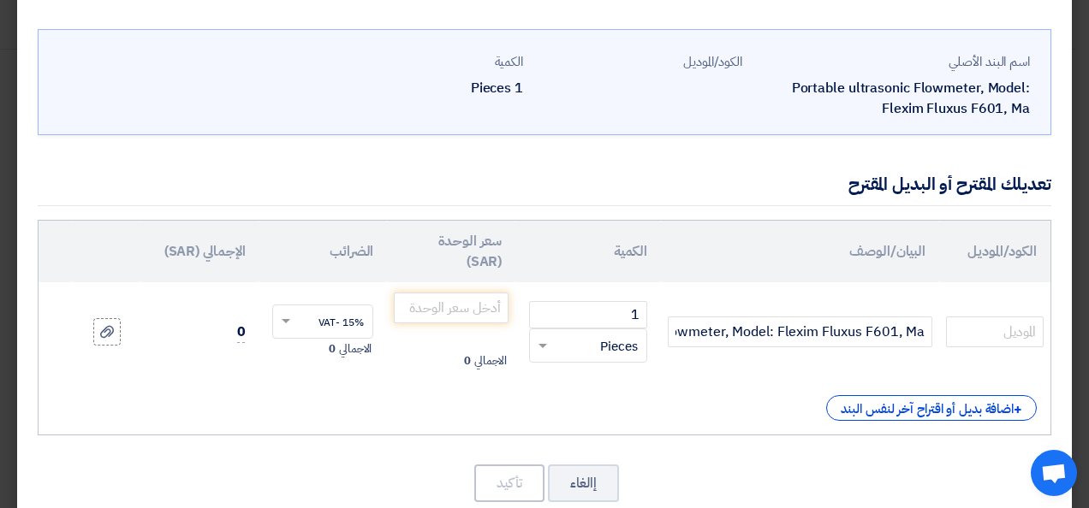
scroll to position [86, 0]
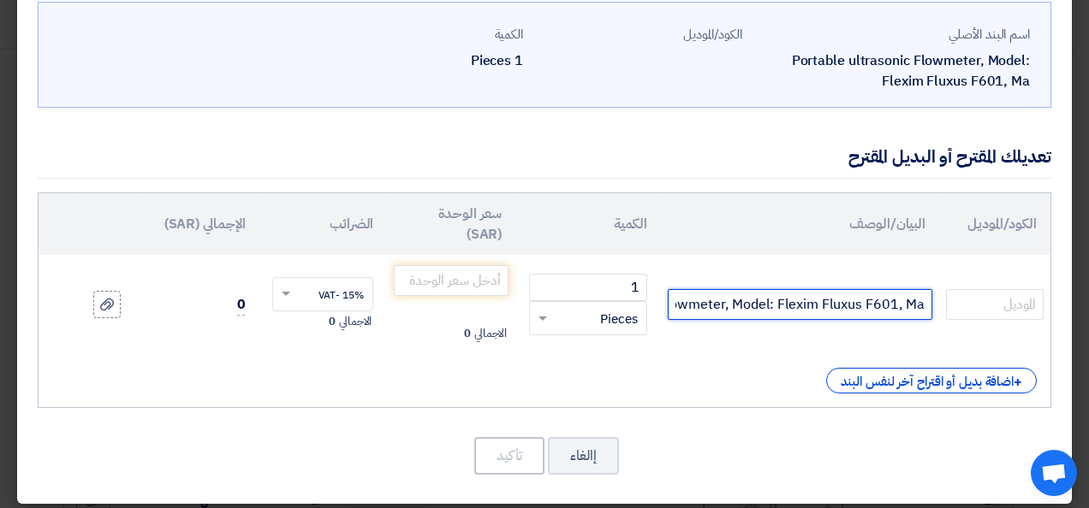
click at [830, 310] on input "Portable ultrasonic Flowmeter, Model: Flexim Fluxus F601, Ma" at bounding box center [800, 304] width 264 height 31
paste input "ALTERNATIVE ... PORTABLE Ultrasonic FLOW METER KIT Part No: D5-G-E2-AD-S-A-2-E-…"
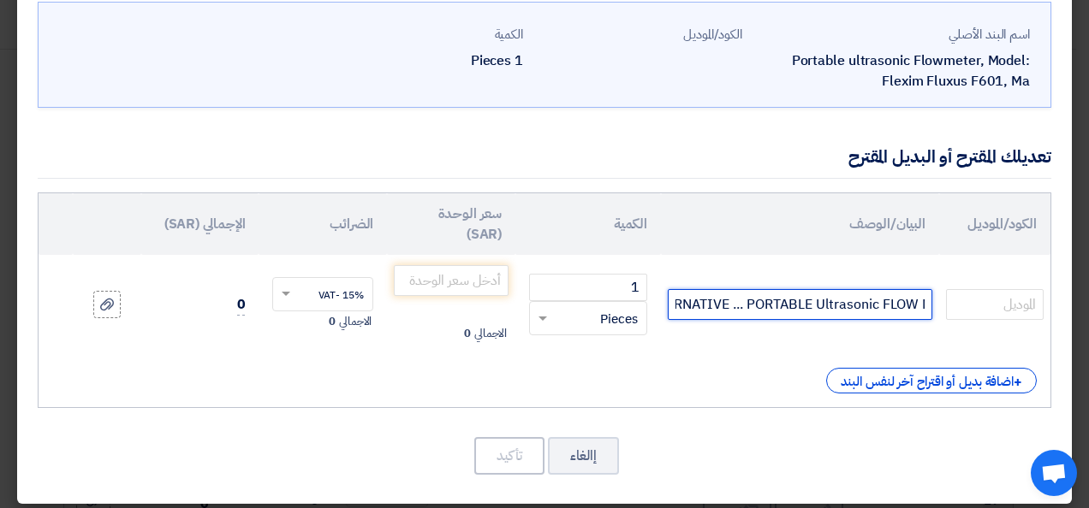
type input "ALTERNATIVE ... PORTABLE Ultrasonic FLOW METER KIT Part No: D5-G-E2-AD-S-A-2-E-…"
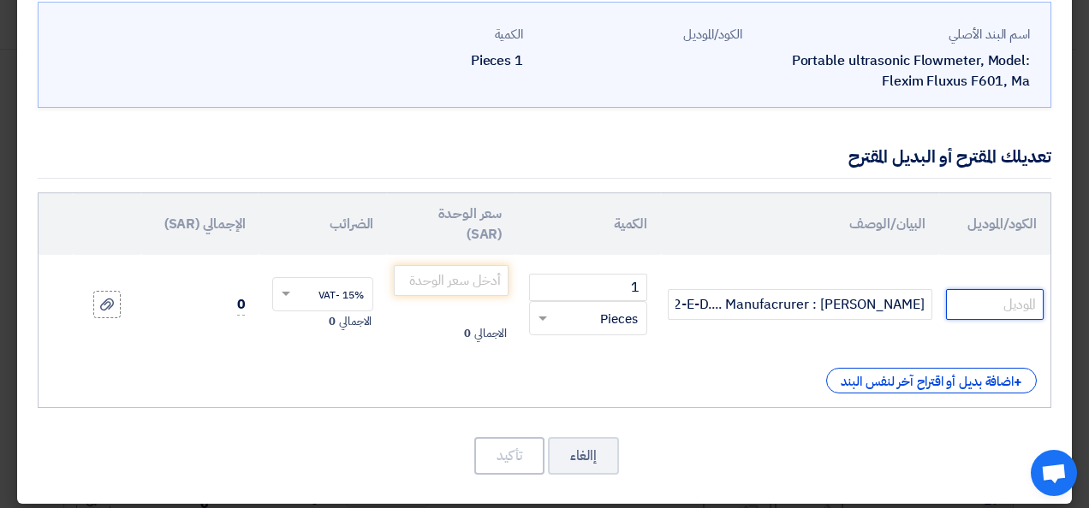
click at [967, 301] on input "text" at bounding box center [995, 304] width 98 height 31
paste input "D5-G-E2-AD-S-A-2-E-D"
type input "D5-G-E2-AD-S-A-2-E-D"
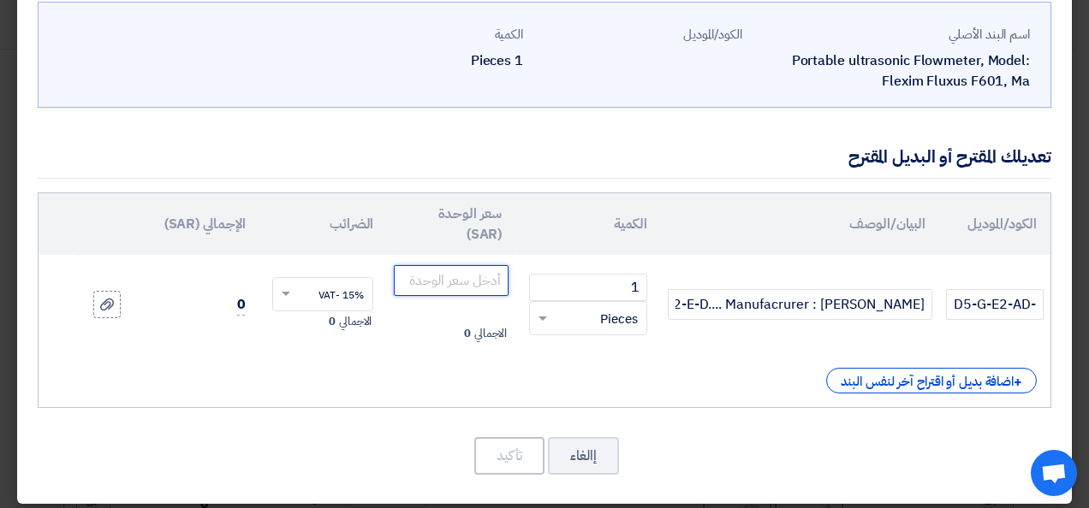
click at [496, 279] on input "number" at bounding box center [451, 280] width 115 height 31
type input "49800"
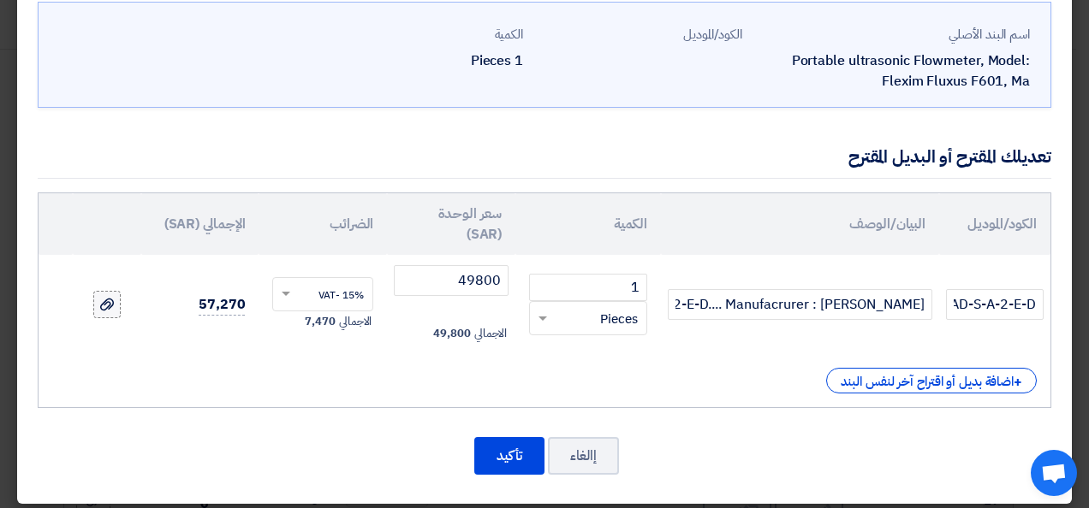
click at [114, 305] on icon at bounding box center [107, 305] width 14 height 14
click at [0, 0] on input "file" at bounding box center [0, 0] width 0 height 0
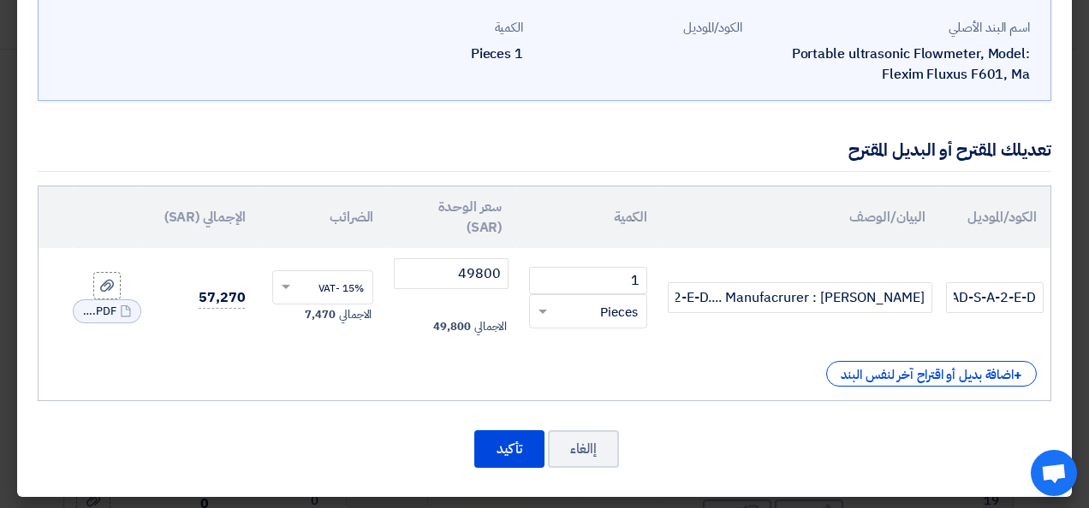
scroll to position [94, 0]
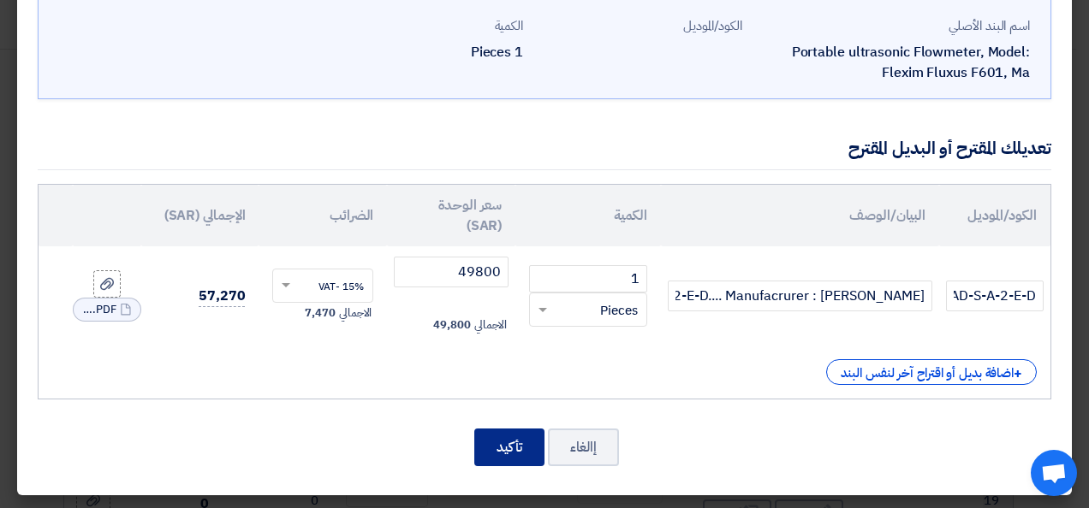
click at [503, 446] on button "تأكيد" at bounding box center [509, 448] width 70 height 38
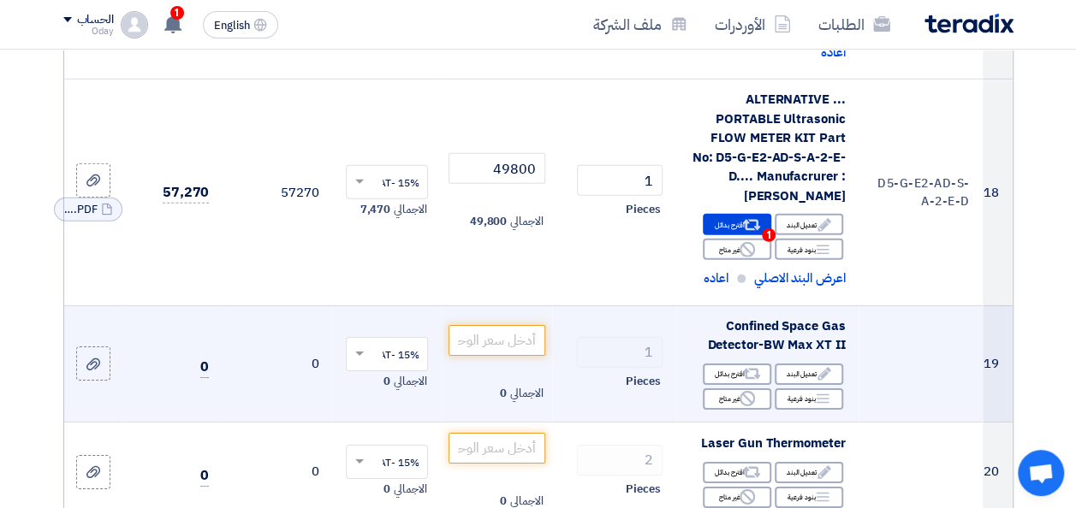
scroll to position [2653, 0]
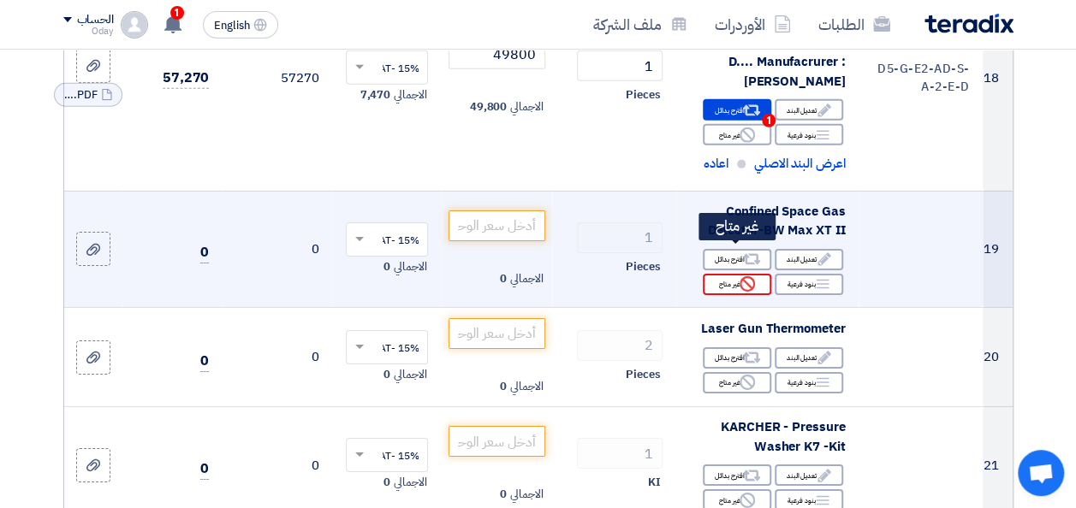
click at [741, 276] on icon "Reject" at bounding box center [747, 283] width 15 height 15
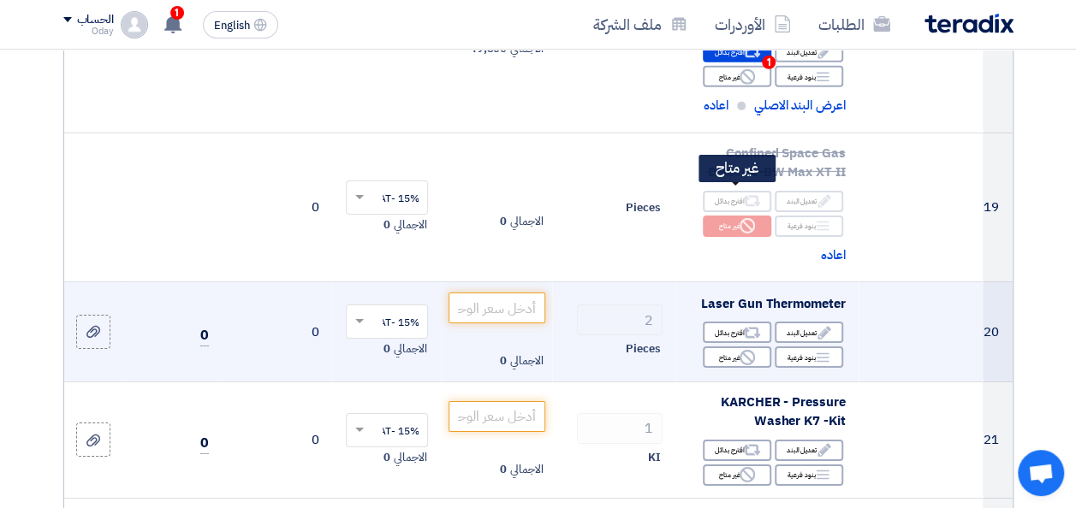
scroll to position [2739, 0]
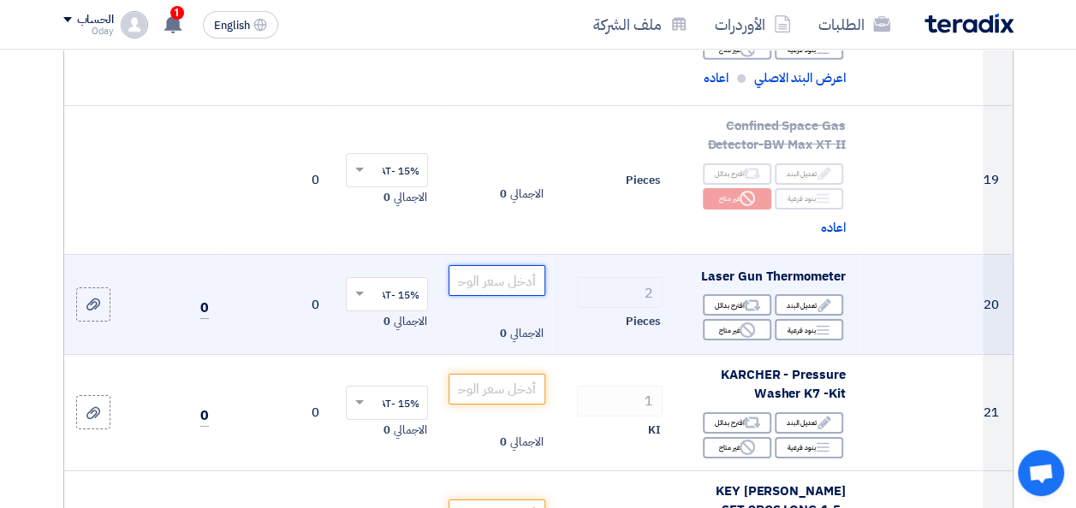
click at [496, 265] on input "number" at bounding box center [497, 280] width 96 height 31
paste input "3080"
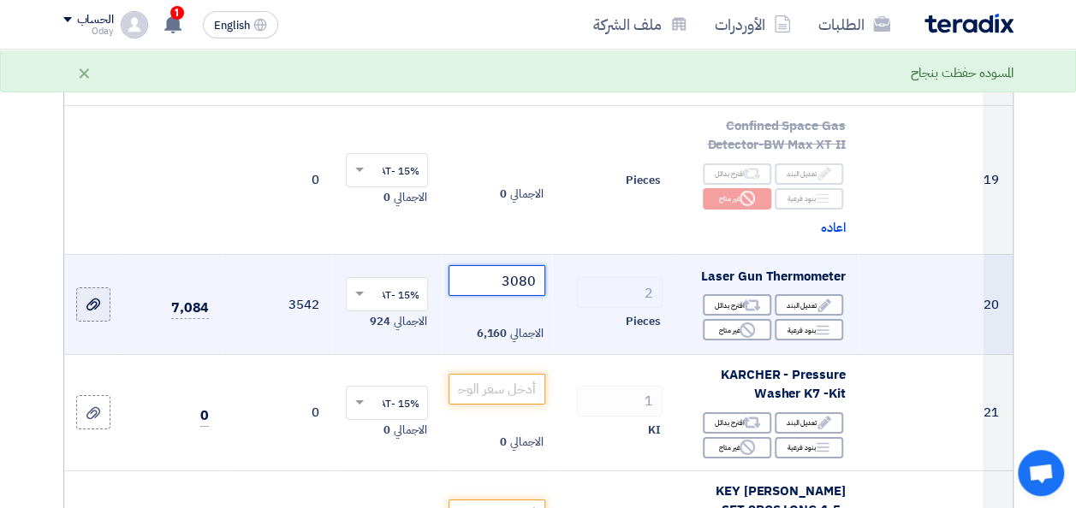
type input "3080"
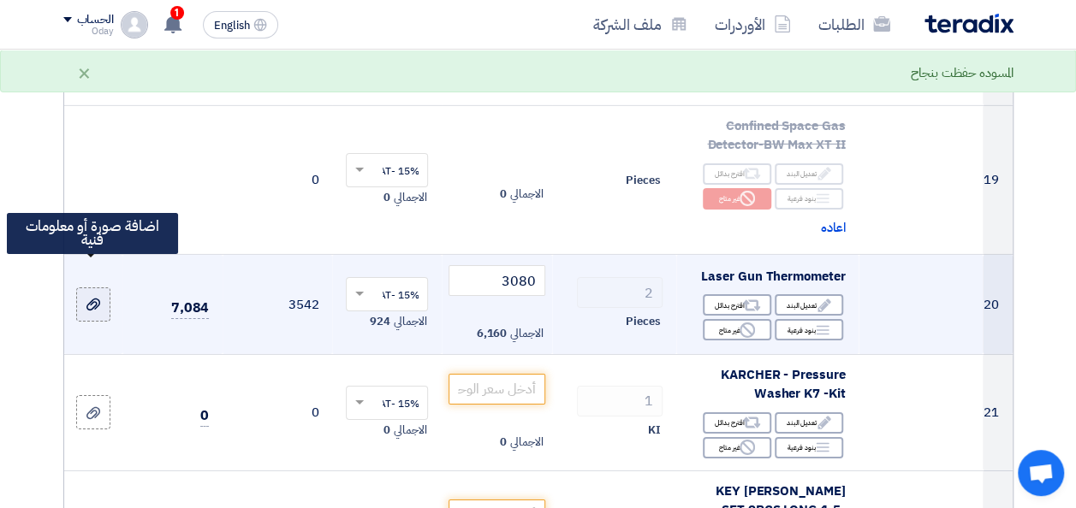
click at [103, 288] on label at bounding box center [93, 305] width 34 height 34
click at [0, 0] on input "file" at bounding box center [0, 0] width 0 height 0
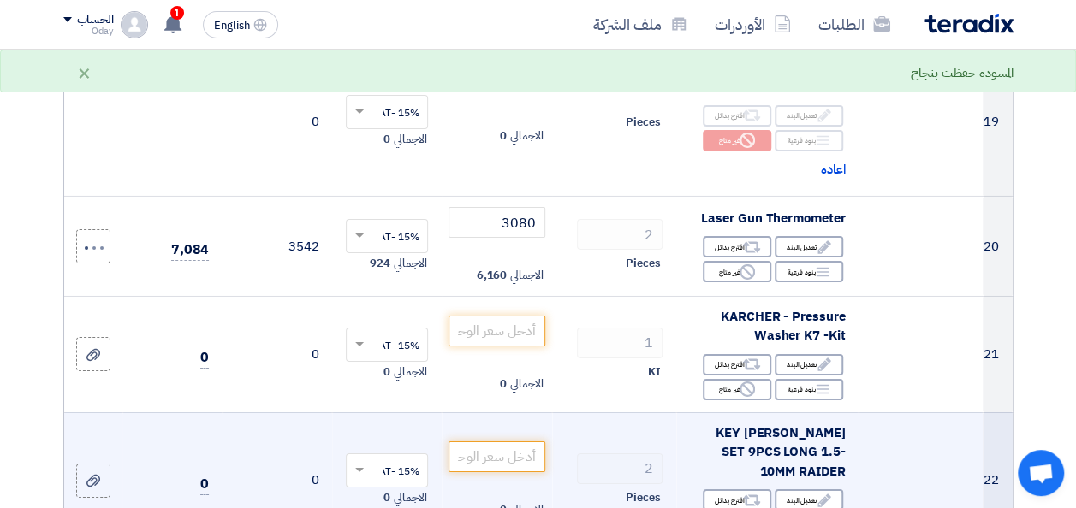
scroll to position [2825, 0]
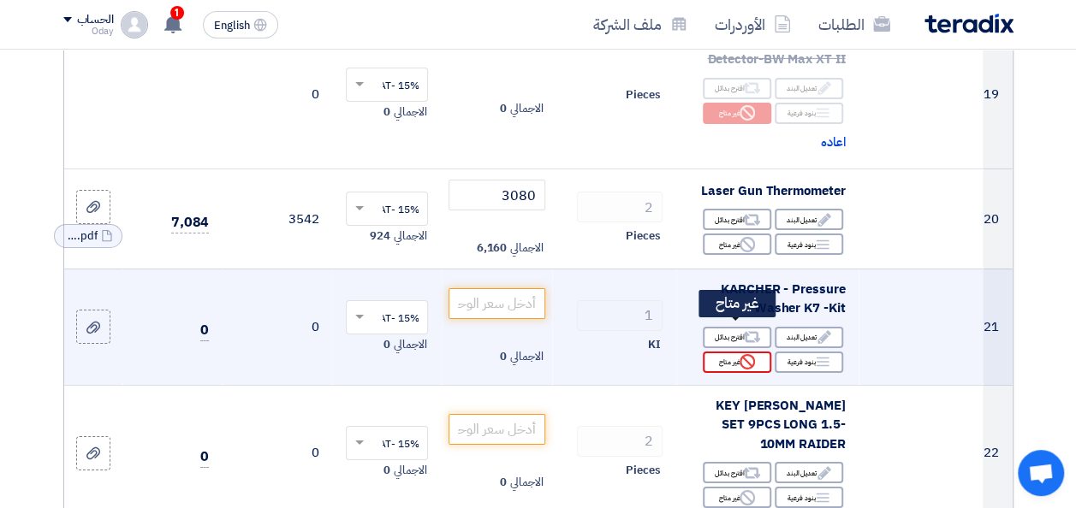
click at [750, 354] on use at bounding box center [747, 361] width 15 height 15
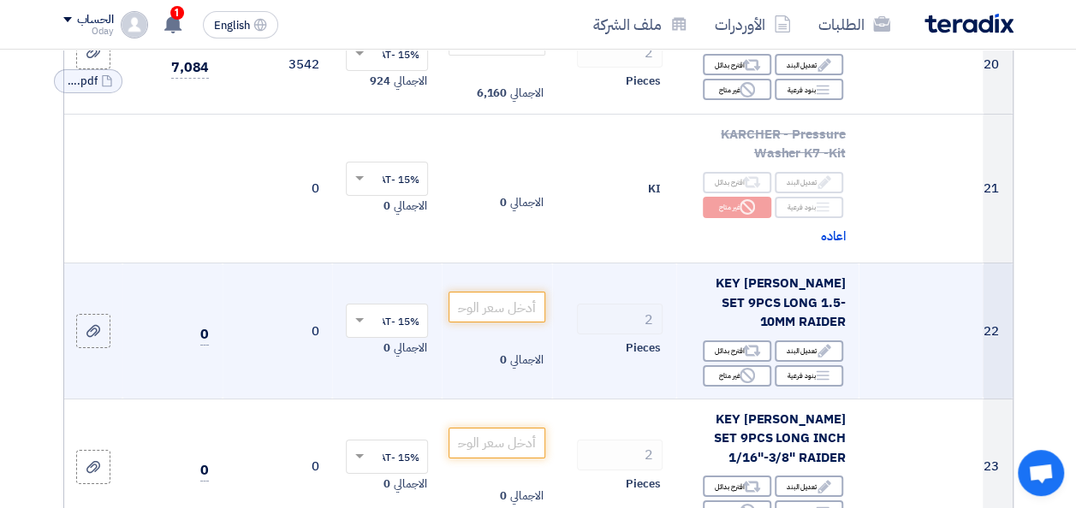
scroll to position [2996, 0]
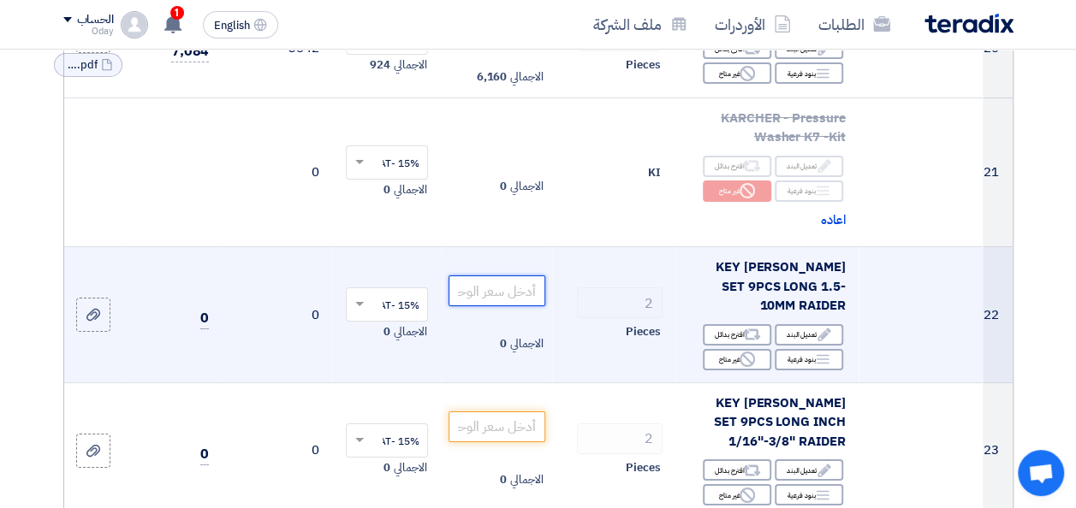
click at [507, 276] on input "number" at bounding box center [497, 291] width 96 height 31
paste input "132"
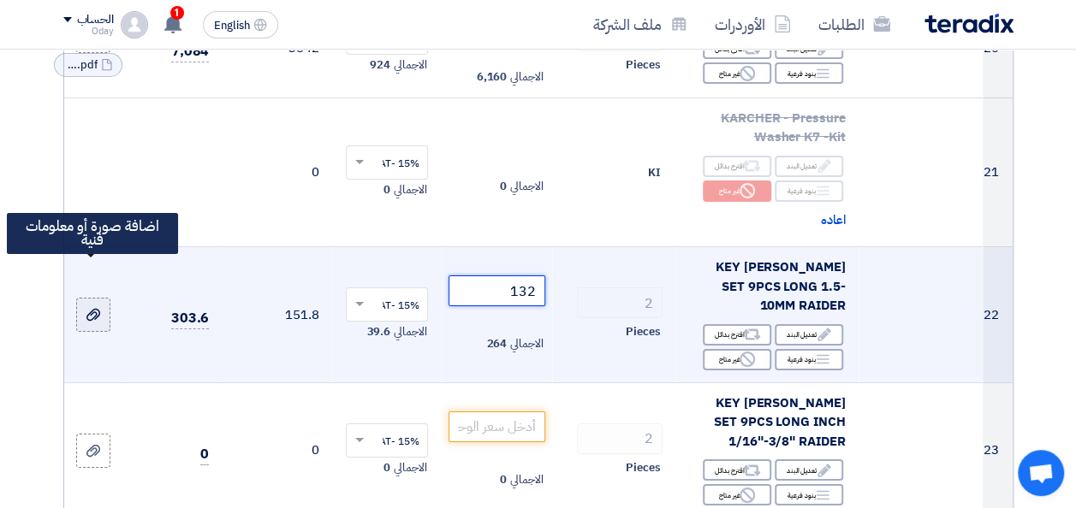
type input "132"
click at [83, 298] on label at bounding box center [93, 315] width 34 height 34
click at [0, 0] on input "file" at bounding box center [0, 0] width 0 height 0
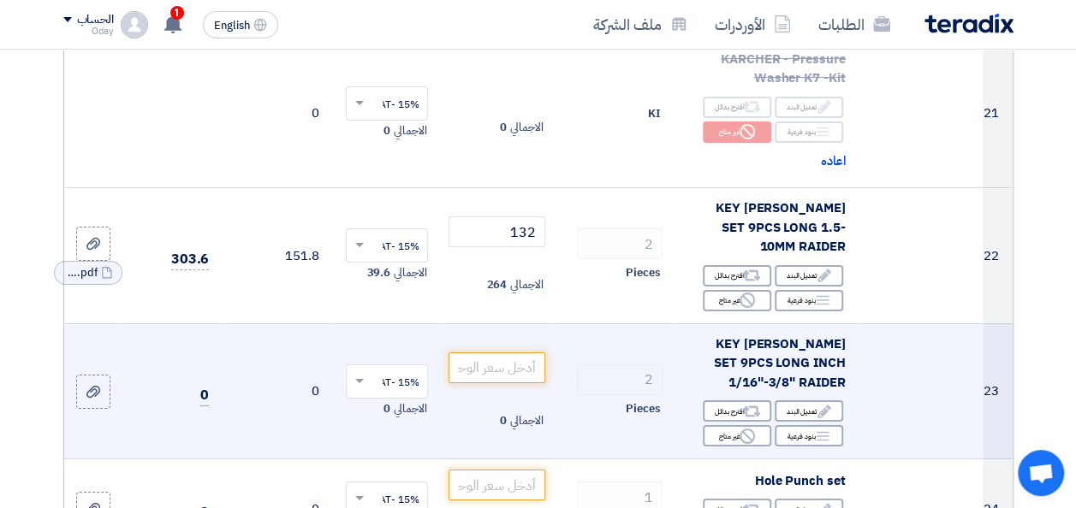
scroll to position [3167, 0]
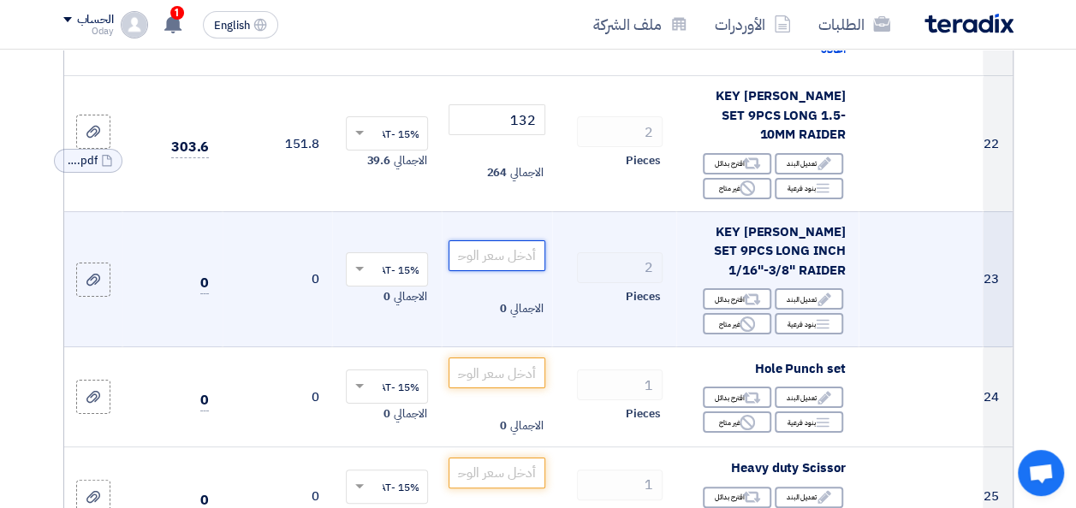
click at [506, 241] on input "number" at bounding box center [497, 256] width 96 height 31
paste input "142"
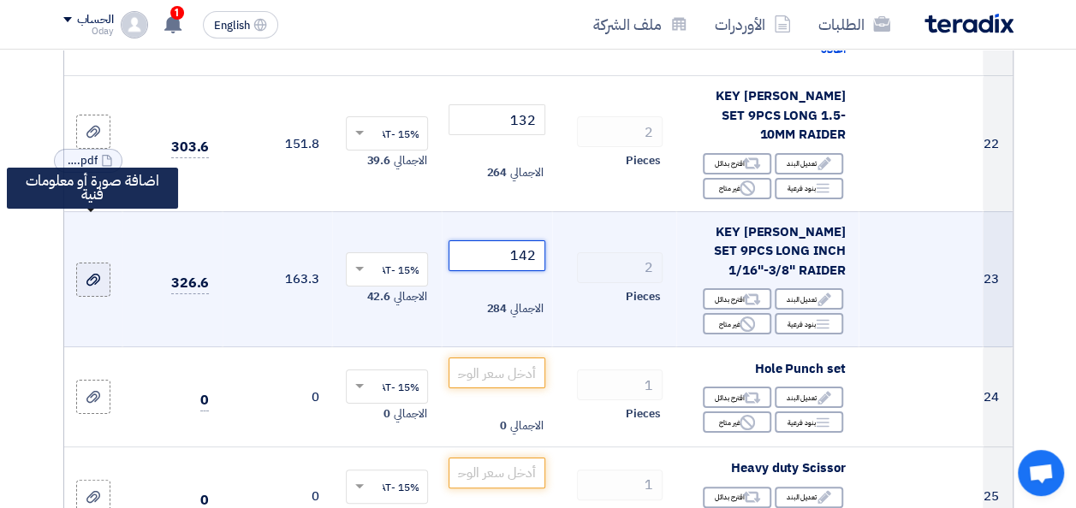
type input "142"
click at [100, 270] on div at bounding box center [93, 280] width 17 height 20
click at [0, 0] on input "file" at bounding box center [0, 0] width 0 height 0
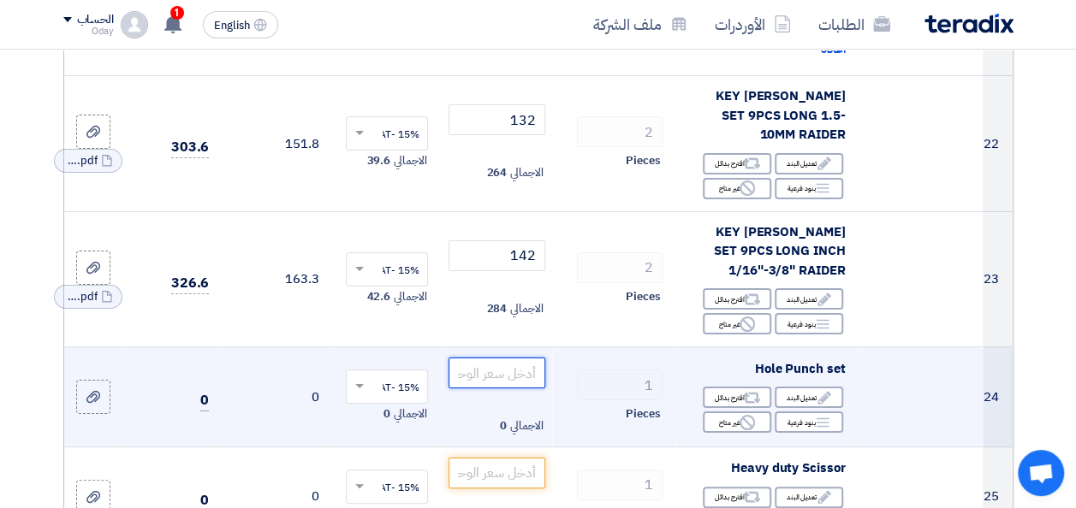
click at [503, 358] on input "number" at bounding box center [497, 373] width 96 height 31
paste input "227"
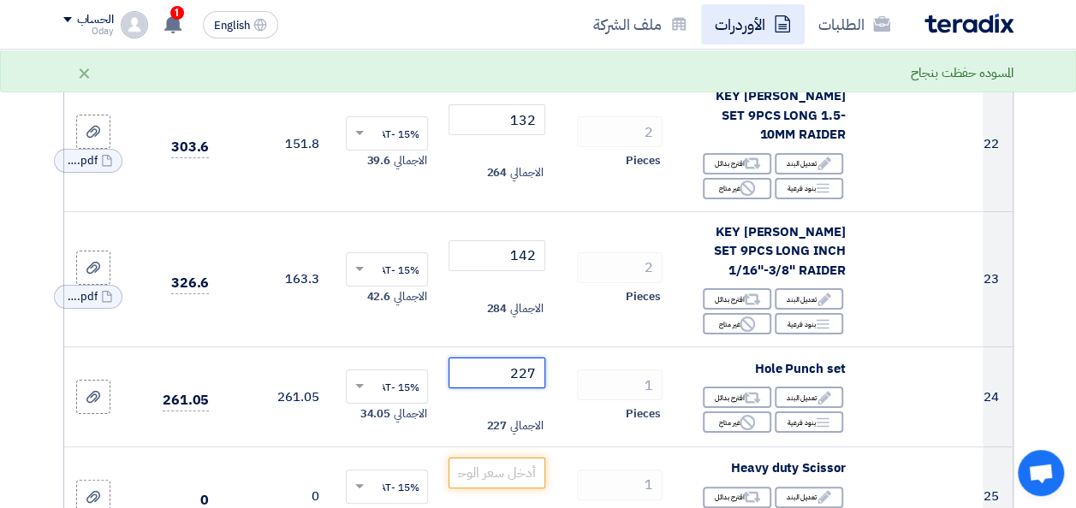
type input "227"
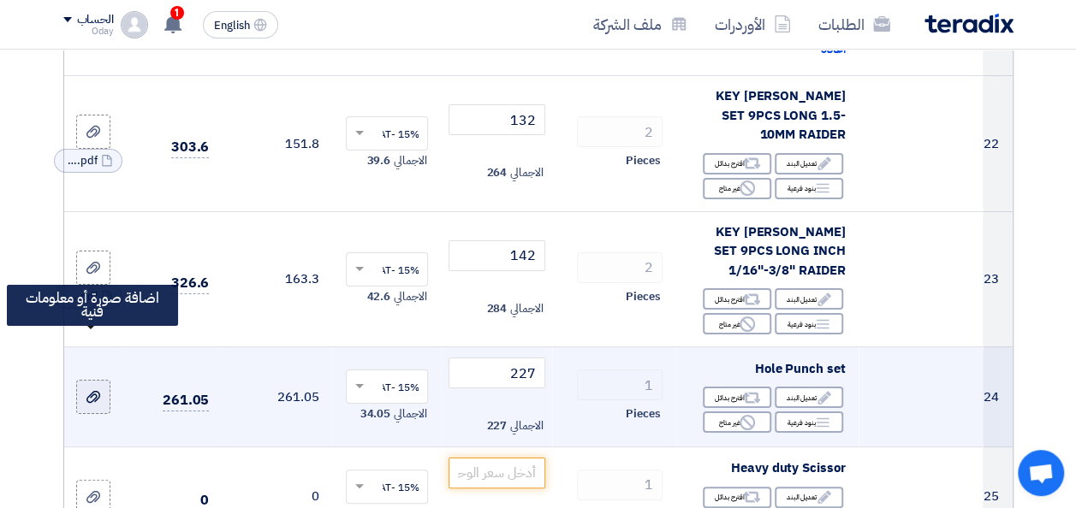
click at [92, 380] on label at bounding box center [93, 397] width 34 height 34
click at [0, 0] on input "file" at bounding box center [0, 0] width 0 height 0
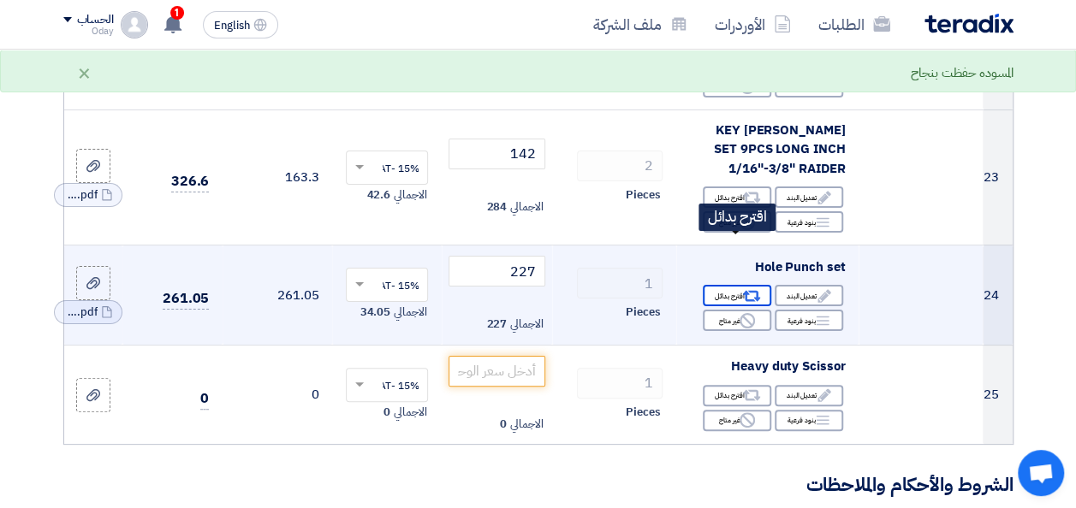
scroll to position [3338, 0]
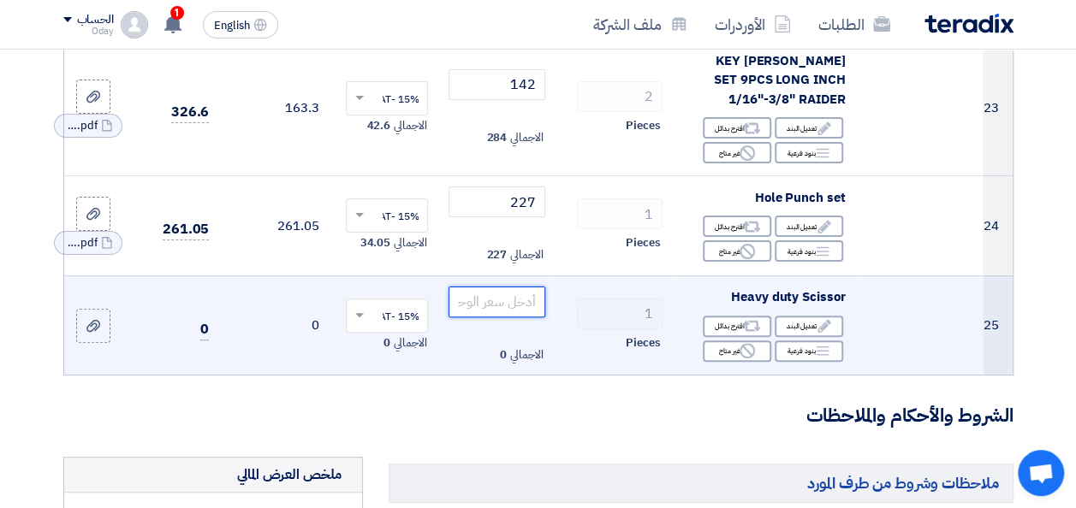
click at [491, 287] on input "number" at bounding box center [497, 302] width 96 height 31
paste input "140"
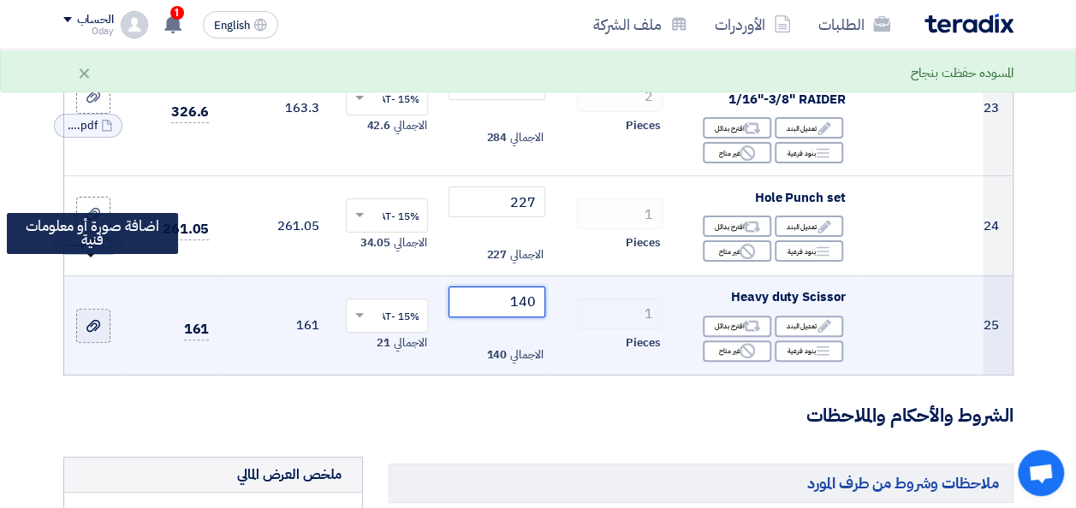
type input "140"
click at [98, 316] on div at bounding box center [93, 326] width 17 height 20
click at [0, 0] on input "file" at bounding box center [0, 0] width 0 height 0
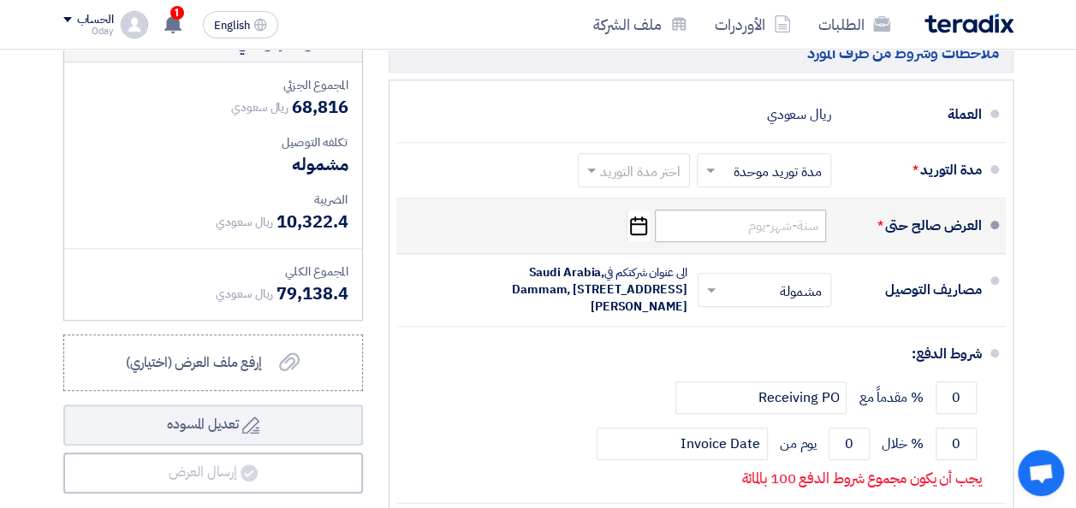
scroll to position [3680, 0]
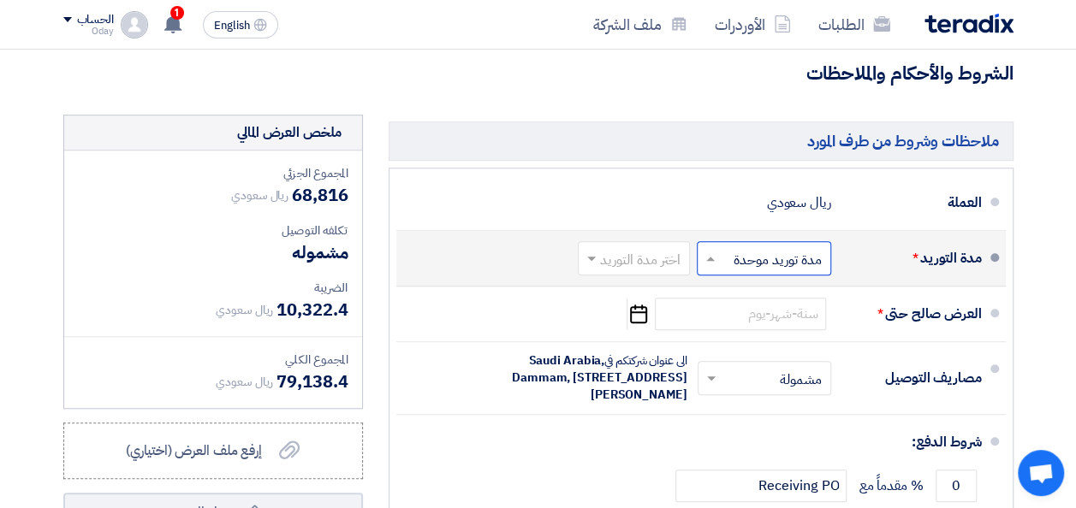
click at [717, 250] on span at bounding box center [708, 258] width 21 height 17
click at [748, 317] on span "مدة توريد موحدة" at bounding box center [780, 327] width 90 height 21
click at [647, 247] on input "text" at bounding box center [631, 259] width 104 height 25
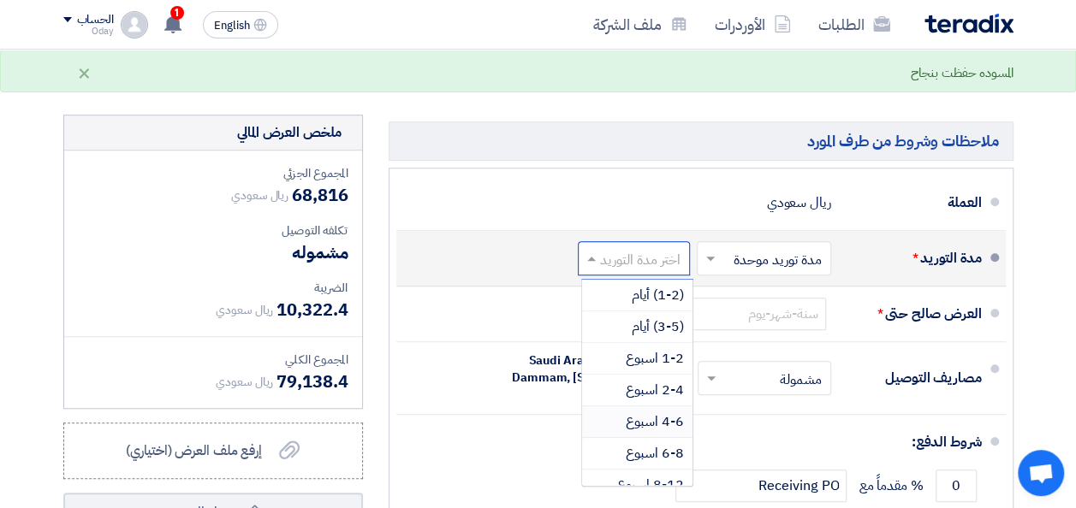
click at [662, 412] on span "4-6 اسبوع" at bounding box center [655, 422] width 58 height 21
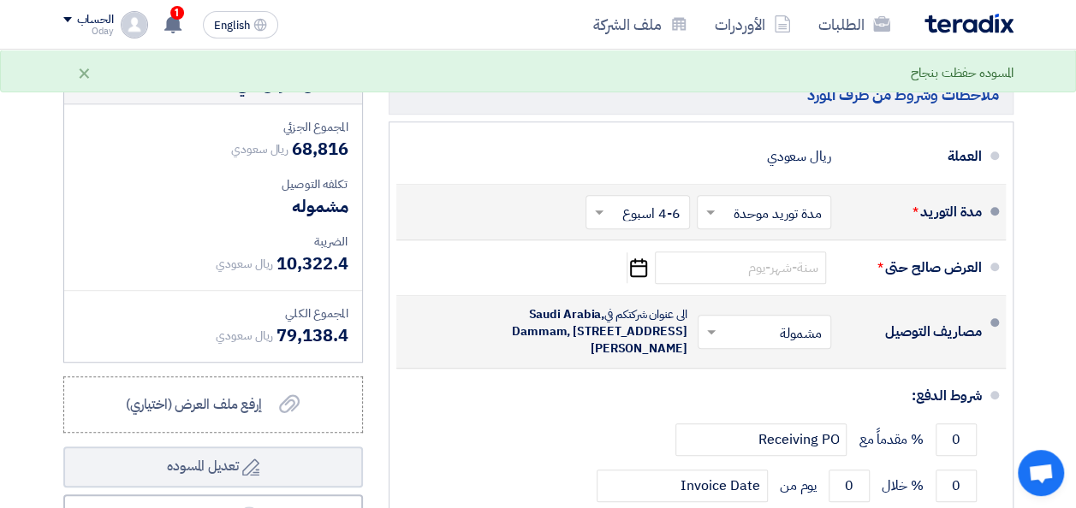
scroll to position [3766, 0]
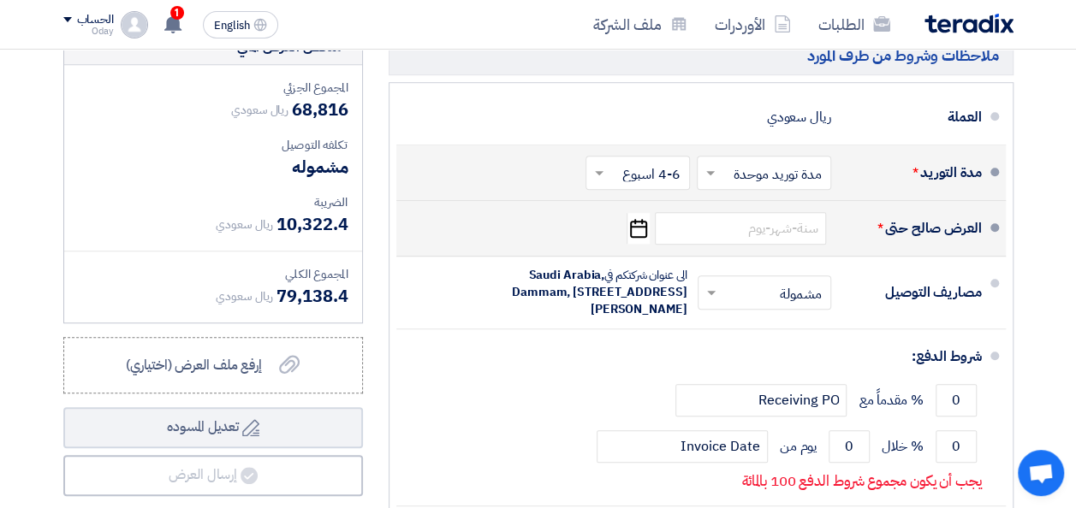
click at [638, 213] on icon "Pick a date" at bounding box center [638, 228] width 23 height 31
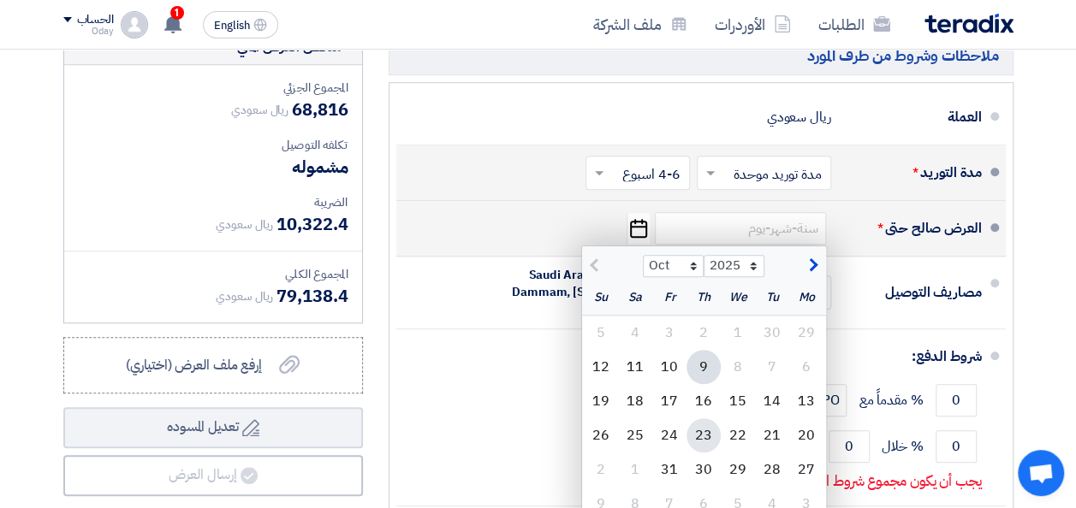
click at [702, 419] on div "23" at bounding box center [703, 436] width 34 height 34
type input "[DATE]"
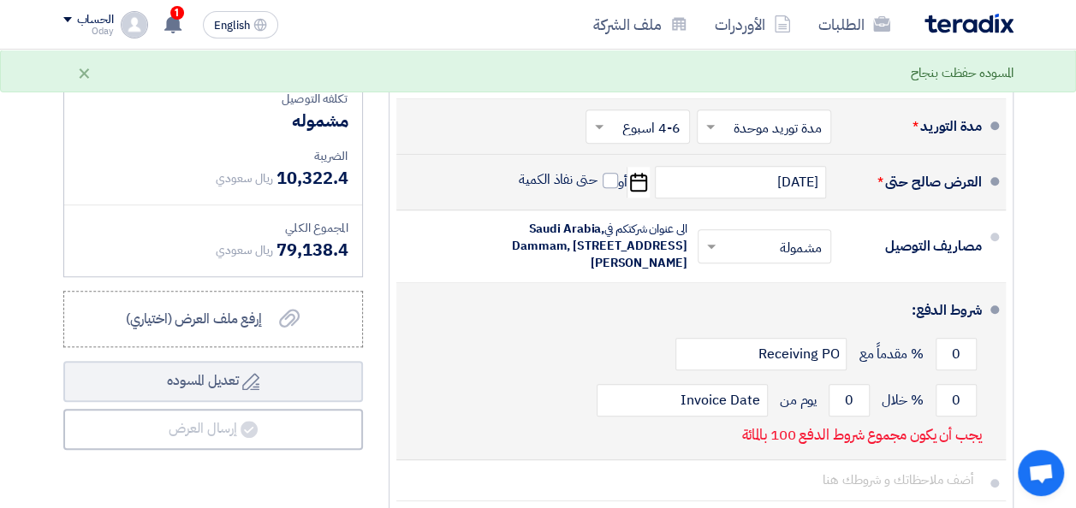
scroll to position [3852, 0]
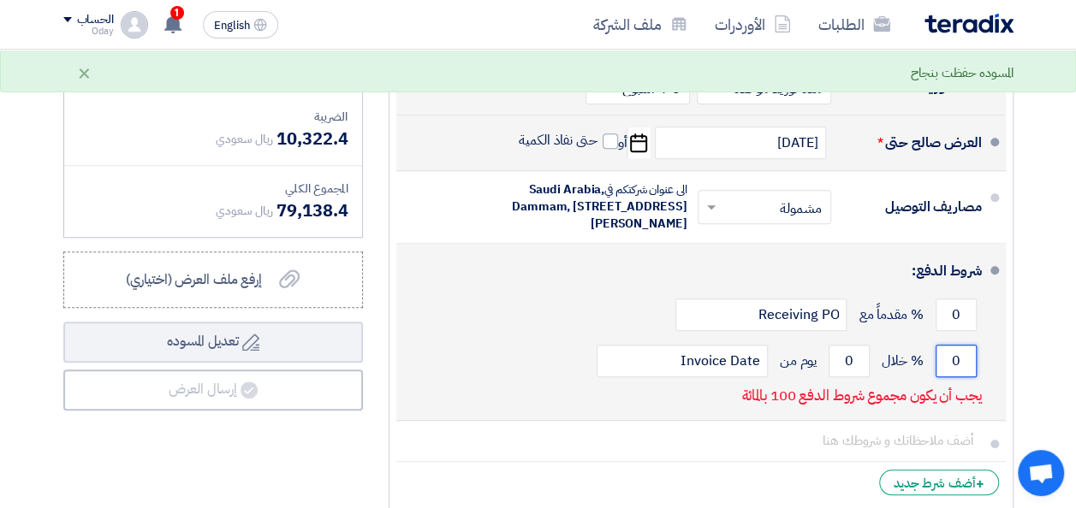
drag, startPoint x: 951, startPoint y: 328, endPoint x: 965, endPoint y: 326, distance: 14.7
click at [965, 345] on input "0" at bounding box center [956, 361] width 41 height 33
type input "100"
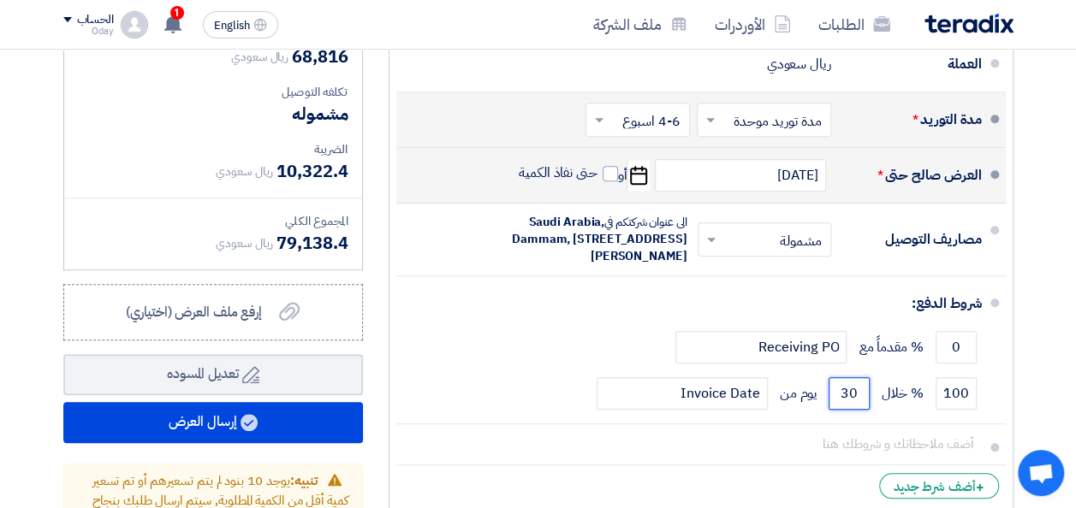
scroll to position [3766, 0]
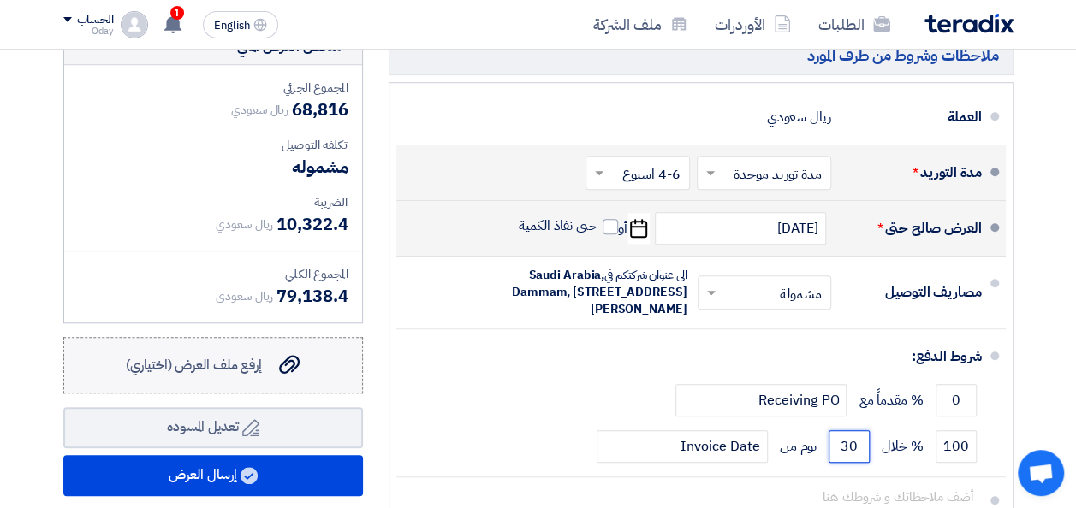
type input "30"
click at [290, 354] on icon "إرفع ملف العرض (اختياري)" at bounding box center [289, 364] width 21 height 21
click at [0, 0] on input "إرفع ملف العرض (اختياري) إرفع ملف العرض (اختياري)" at bounding box center [0, 0] width 0 height 0
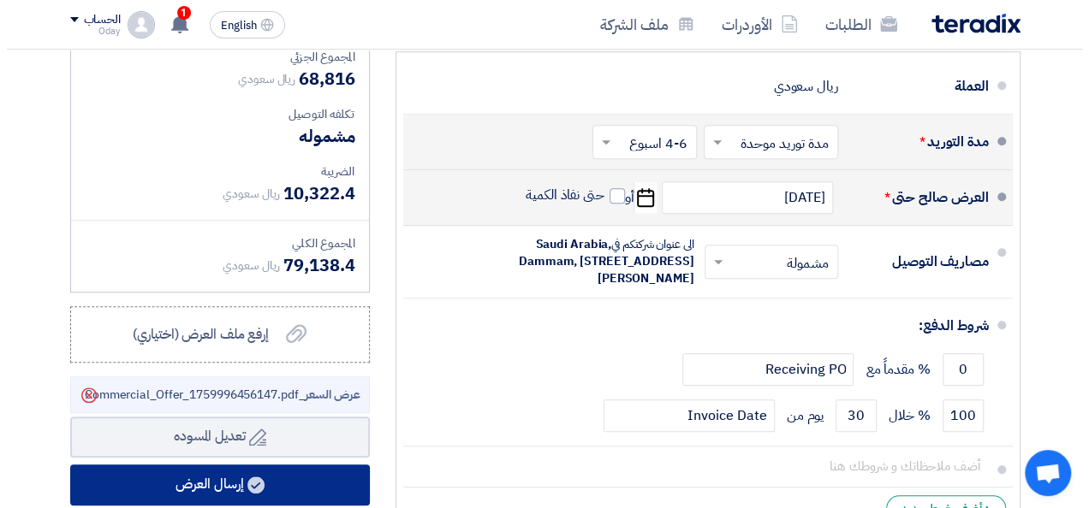
scroll to position [3853, 0]
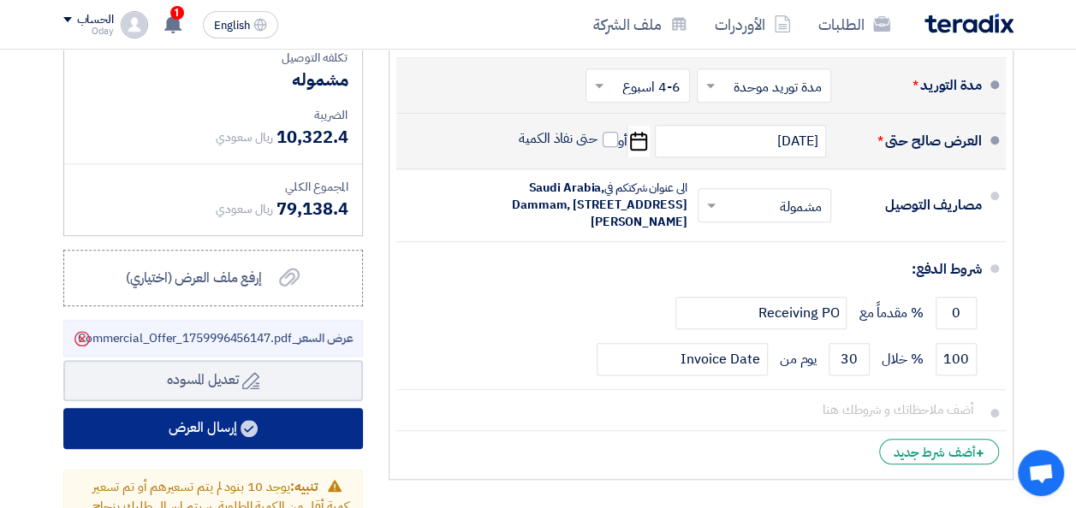
click at [281, 408] on button "إرسال العرض" at bounding box center [213, 428] width 300 height 41
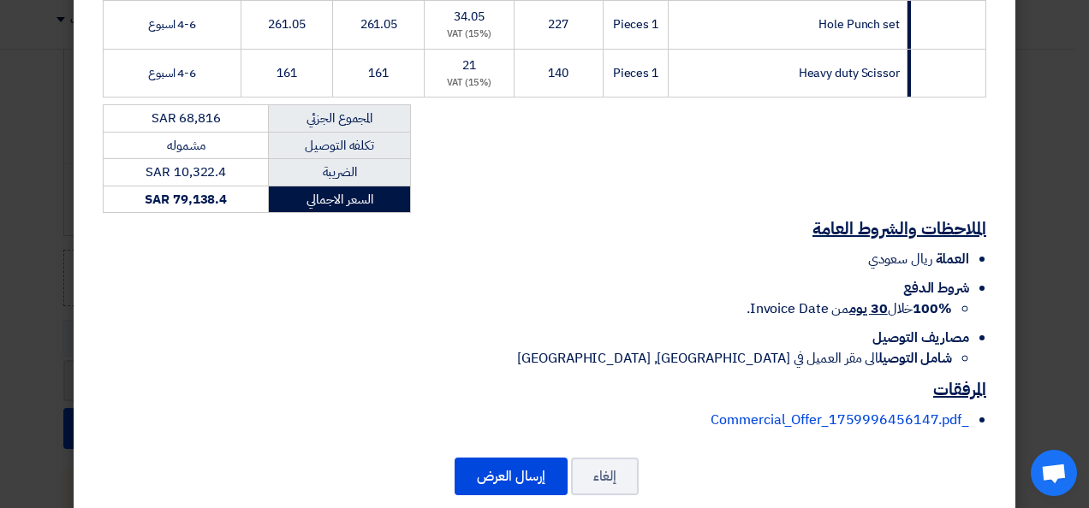
scroll to position [1508, 0]
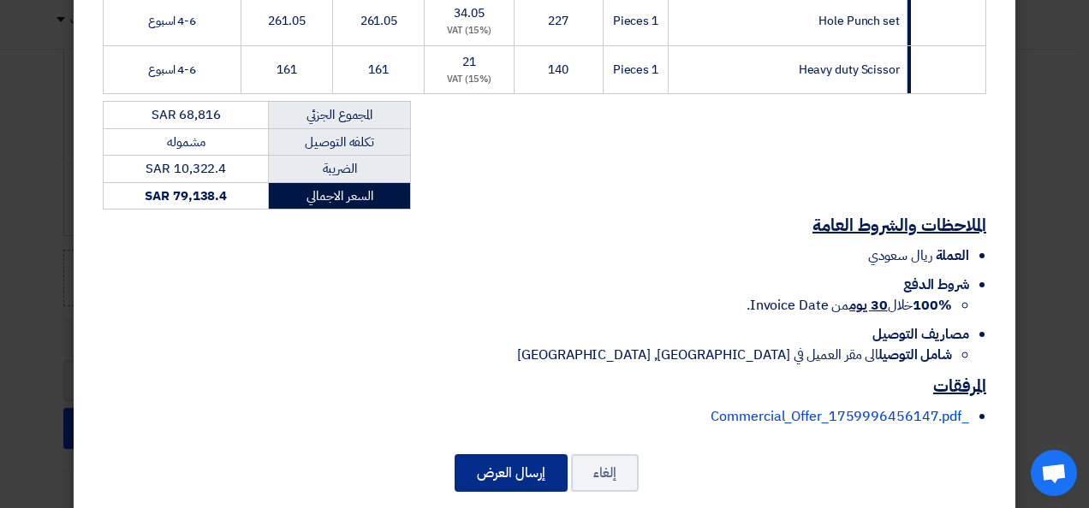
click at [552, 454] on button "إرسال العرض" at bounding box center [510, 473] width 113 height 38
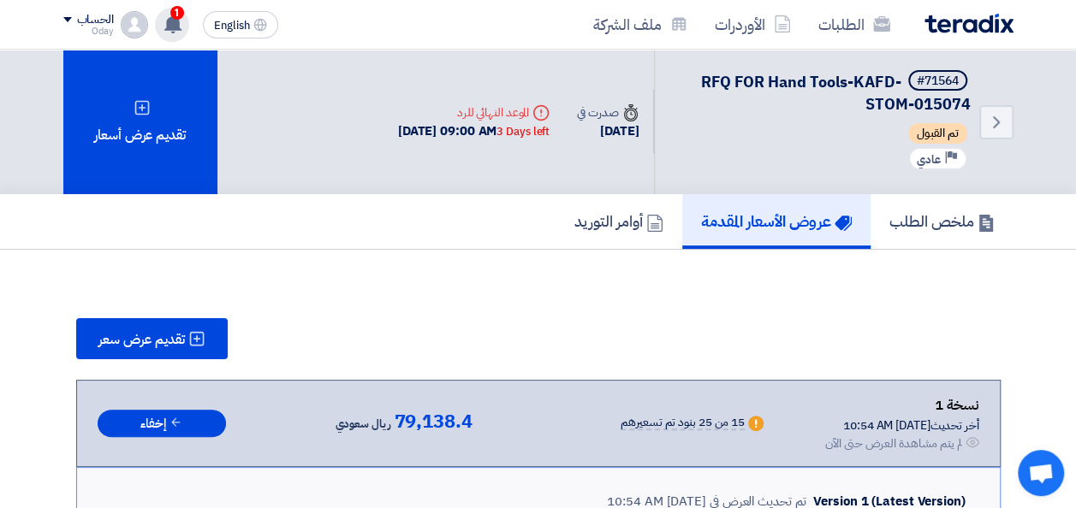
click at [168, 32] on icon at bounding box center [172, 24] width 19 height 19
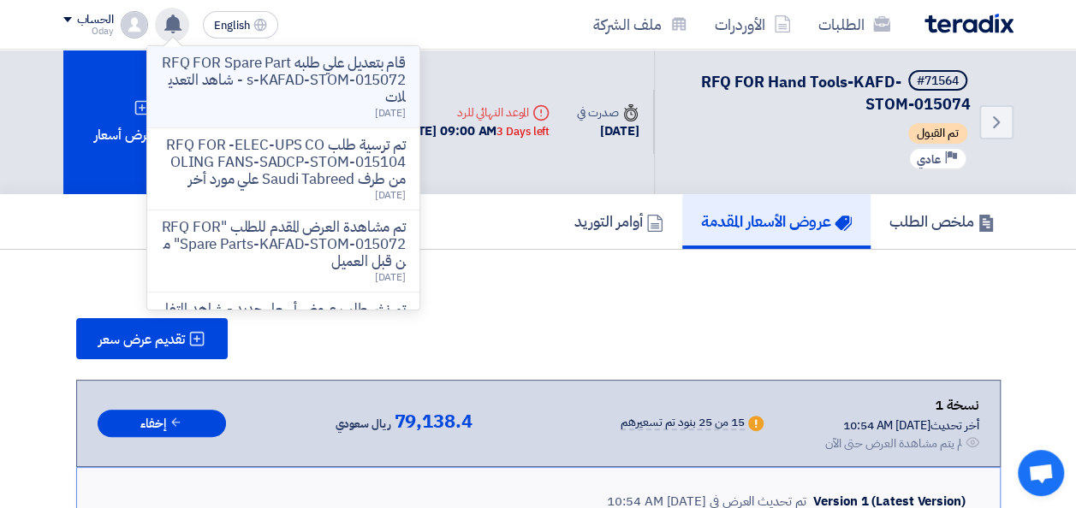
click at [377, 90] on p "قام بتعديل علي طلبه RFQ FOR Spare Parts-KAFAD-STOM-015072 - شاهد التعديلات" at bounding box center [283, 80] width 245 height 51
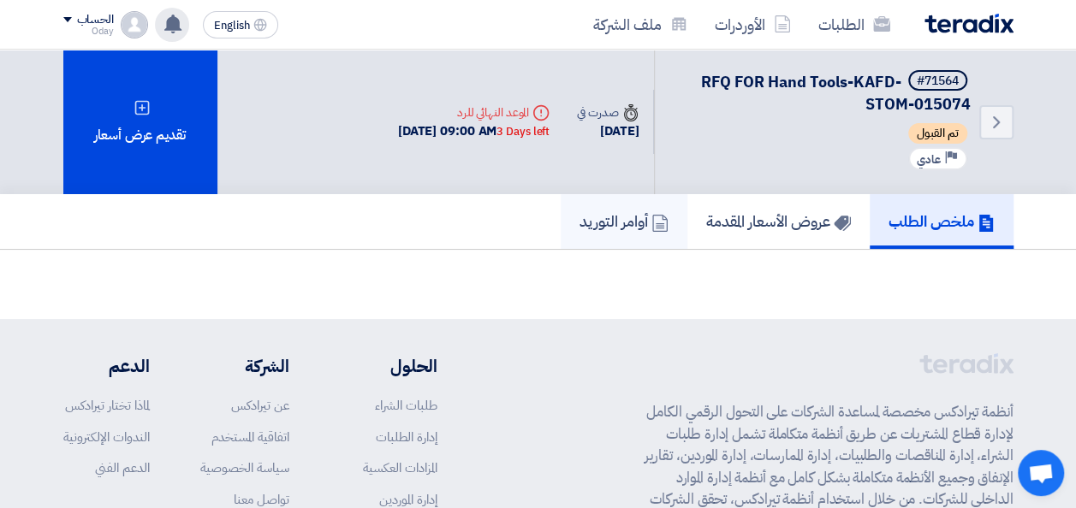
click at [585, 211] on h5 "أوامر التوريد" at bounding box center [623, 221] width 89 height 20
